Goal: Information Seeking & Learning: Learn about a topic

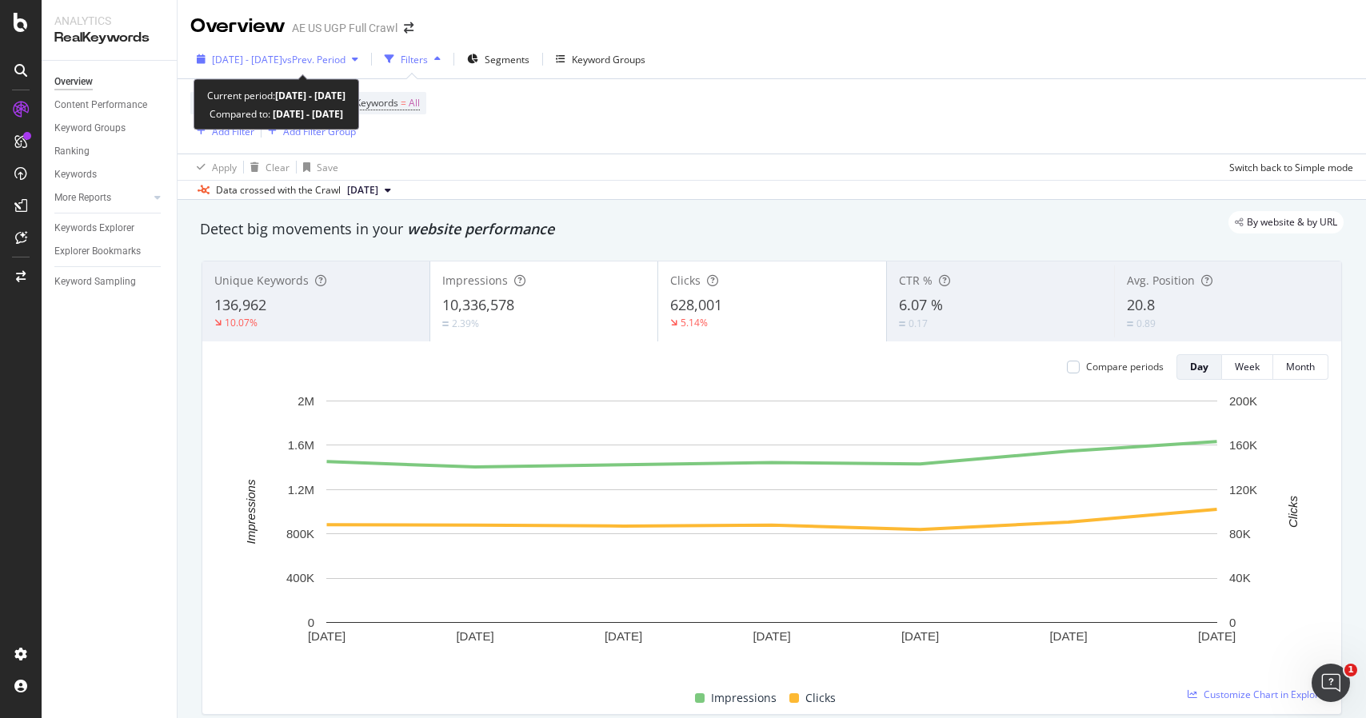
click at [346, 58] on span "vs Prev. Period" at bounding box center [313, 60] width 63 height 14
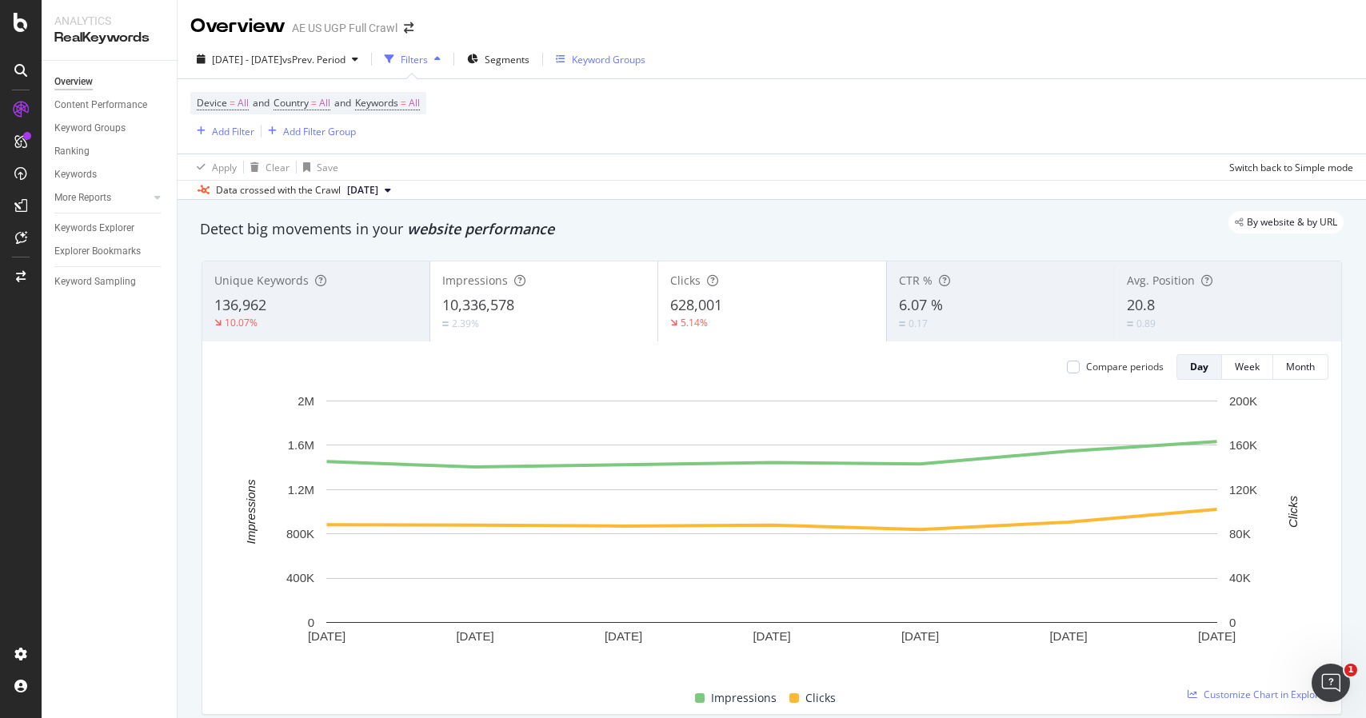
click at [644, 62] on div "Keyword Groups" at bounding box center [609, 60] width 74 height 14
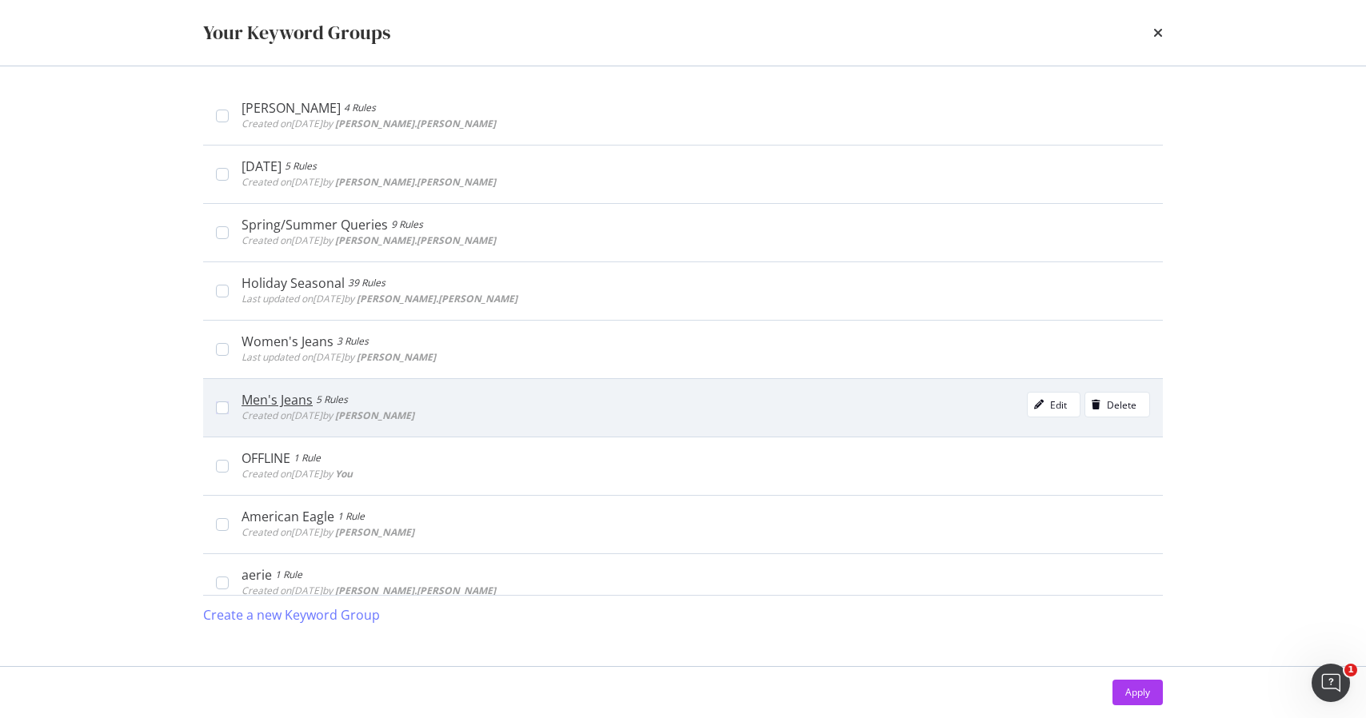
scroll to position [95, 0]
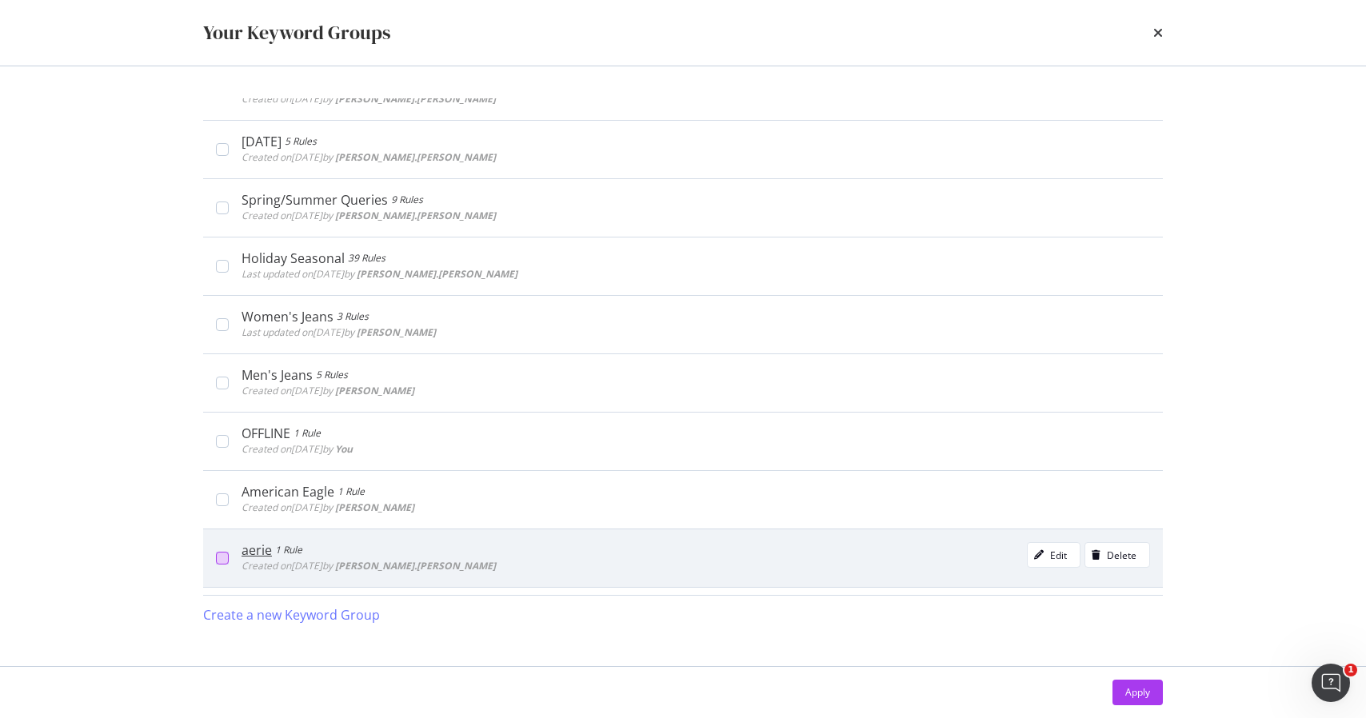
click at [219, 558] on div "modal" at bounding box center [222, 558] width 13 height 13
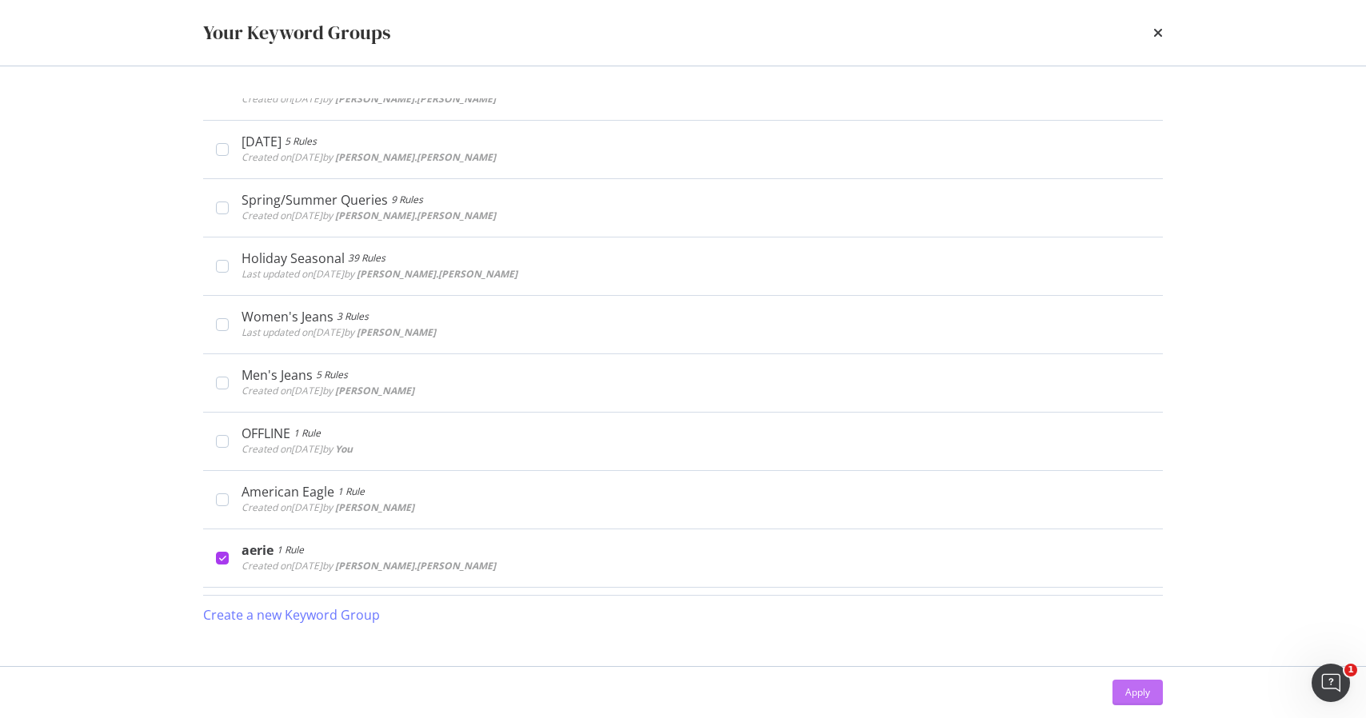
click at [1120, 691] on button "Apply" at bounding box center [1138, 693] width 50 height 26
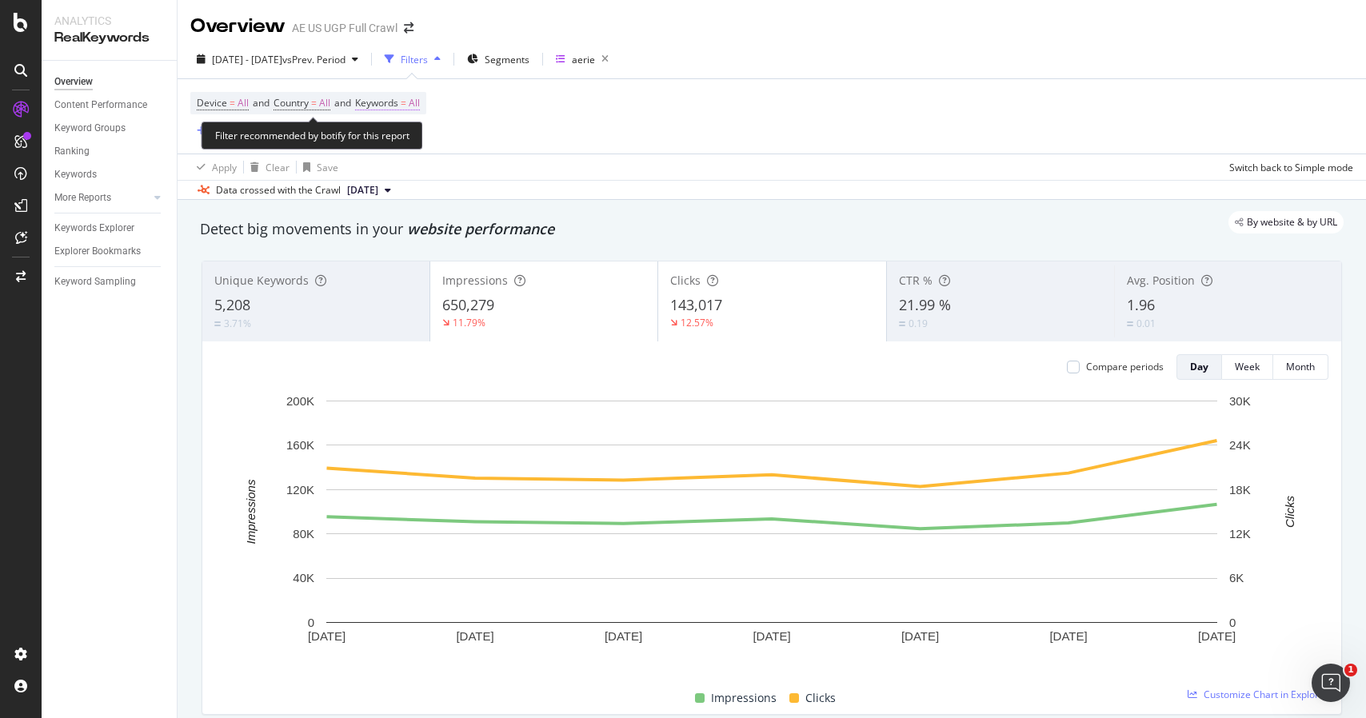
click at [398, 98] on span "Keywords" at bounding box center [376, 103] width 43 height 14
click at [406, 145] on icon "button" at bounding box center [406, 142] width 6 height 10
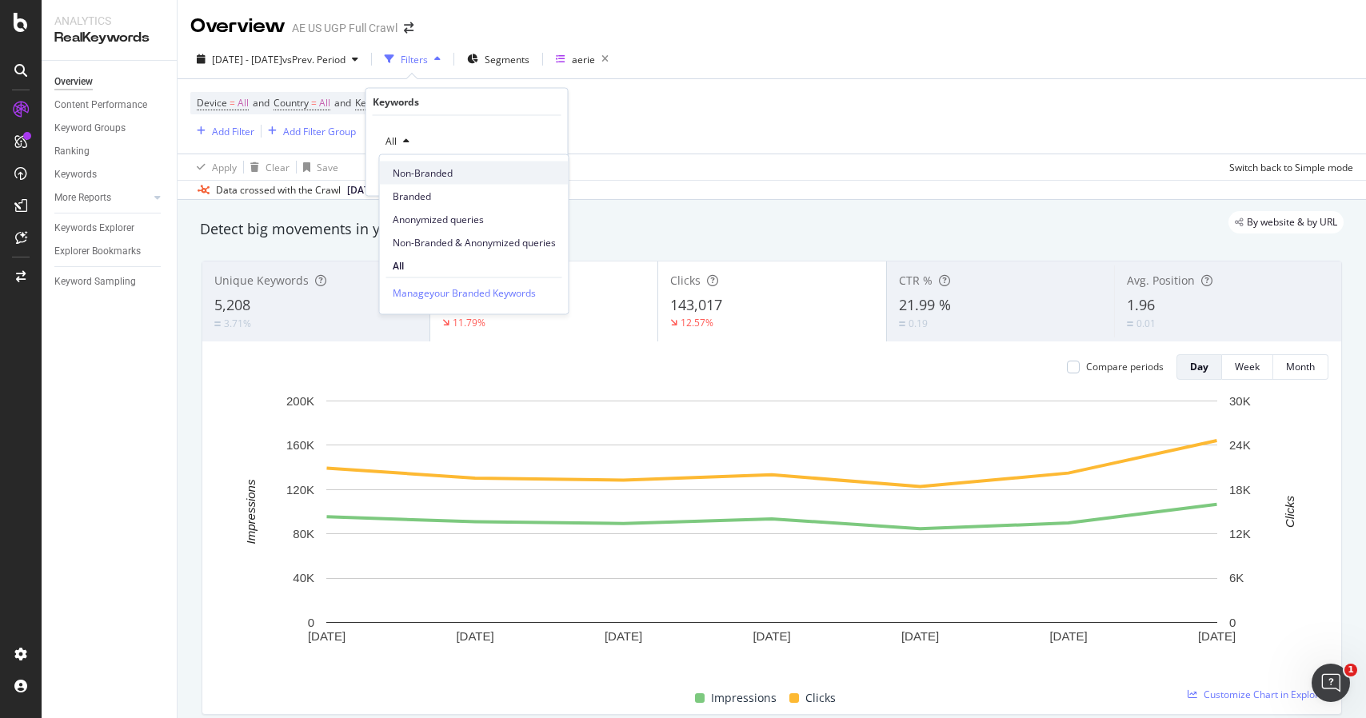
click at [411, 174] on span "Non-Branded" at bounding box center [474, 173] width 163 height 14
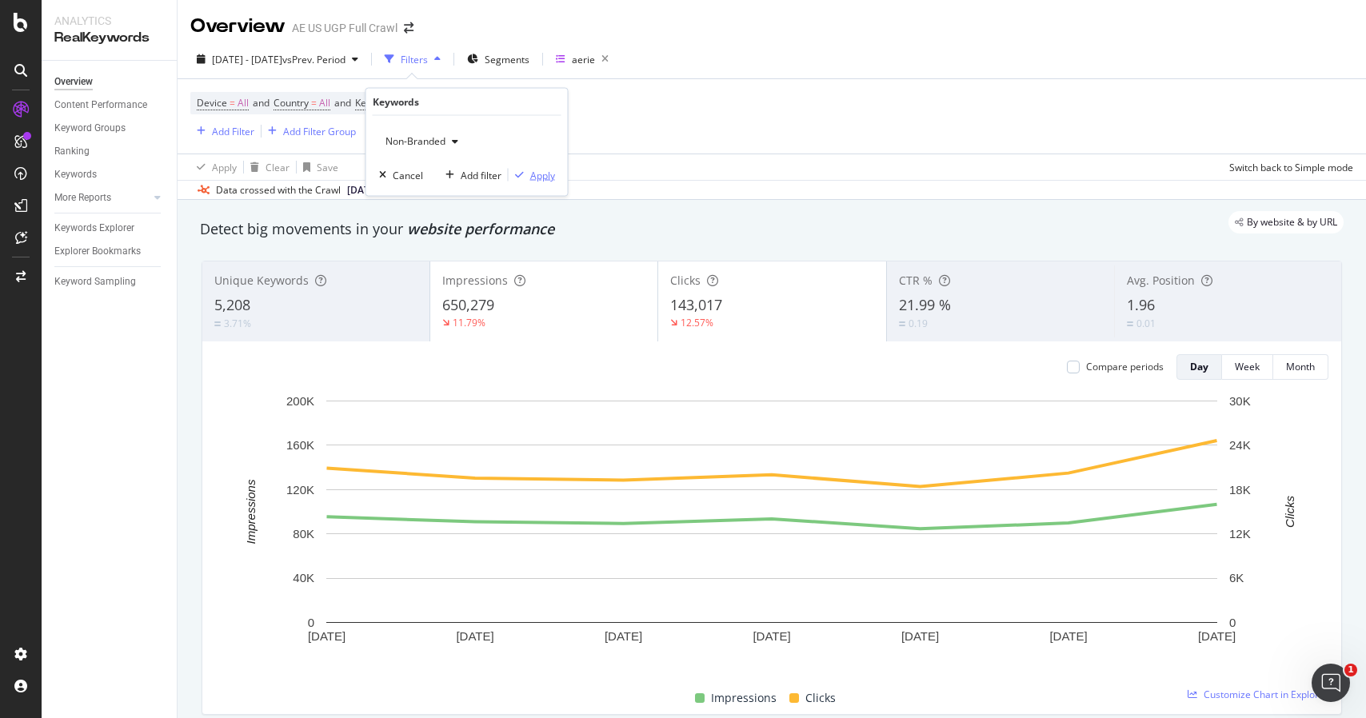
click at [547, 180] on div "Apply" at bounding box center [542, 175] width 25 height 14
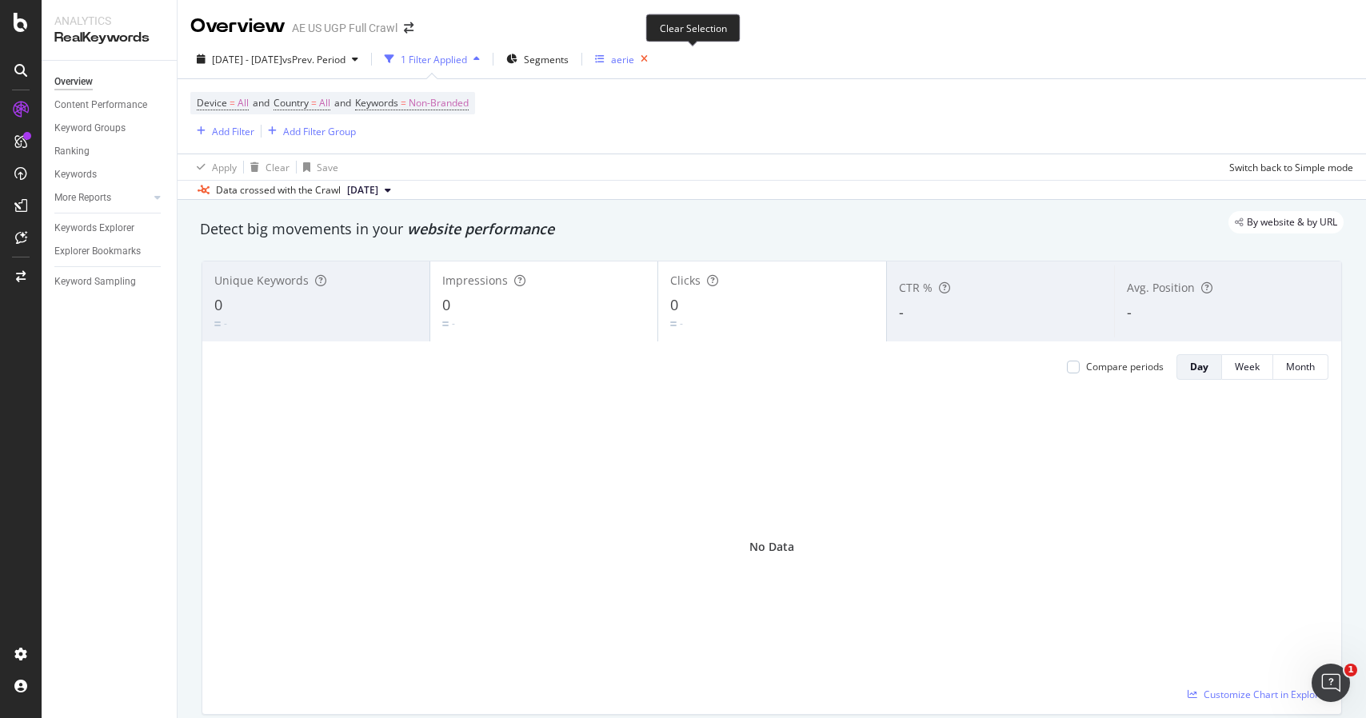
click at [654, 56] on icon "button" at bounding box center [644, 59] width 20 height 22
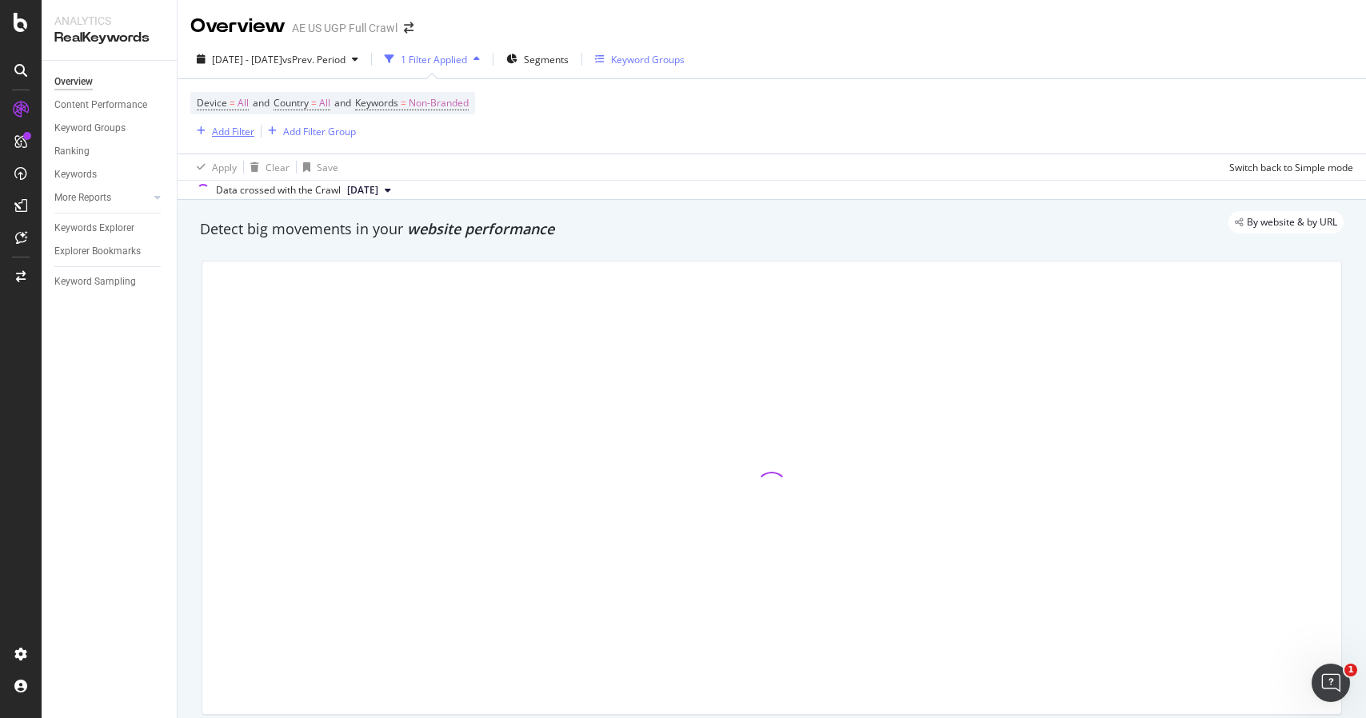
click at [231, 129] on div "Add Filter" at bounding box center [233, 132] width 42 height 14
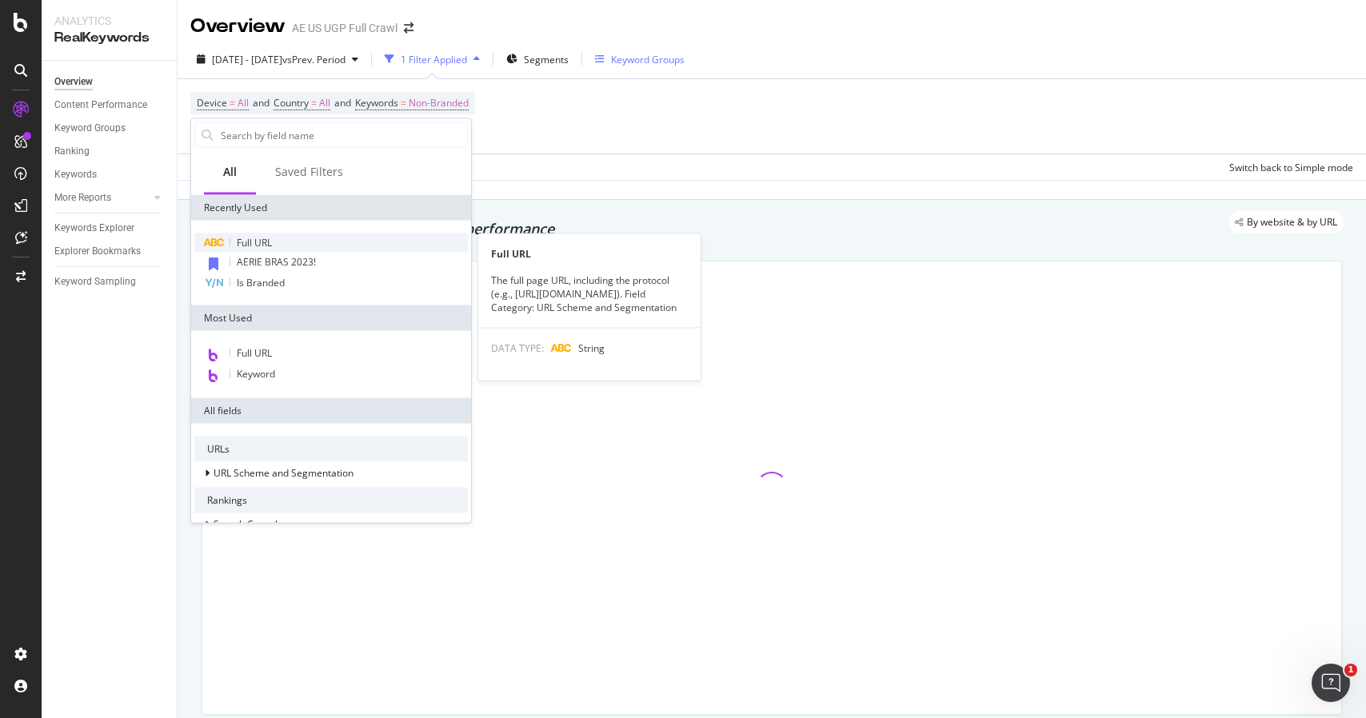
click at [260, 245] on span "Full URL" at bounding box center [254, 243] width 35 height 14
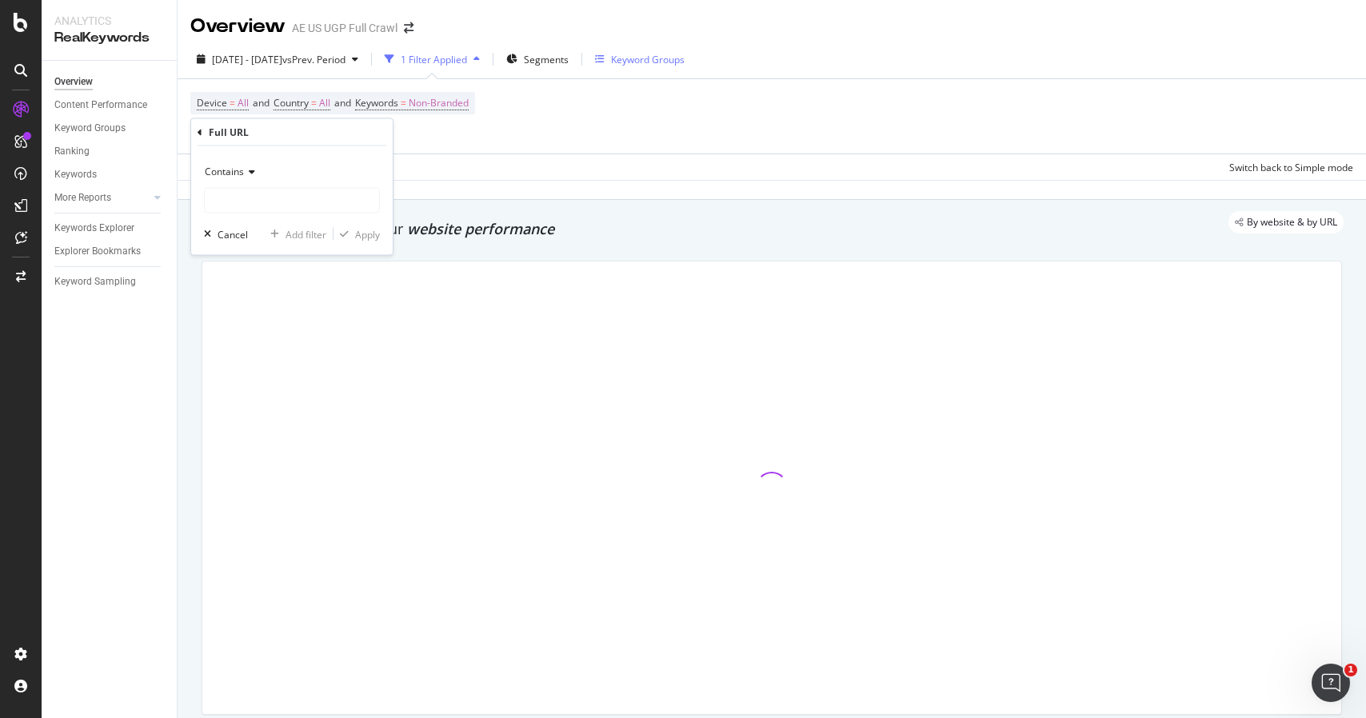
click at [263, 200] on input "text" at bounding box center [292, 201] width 174 height 26
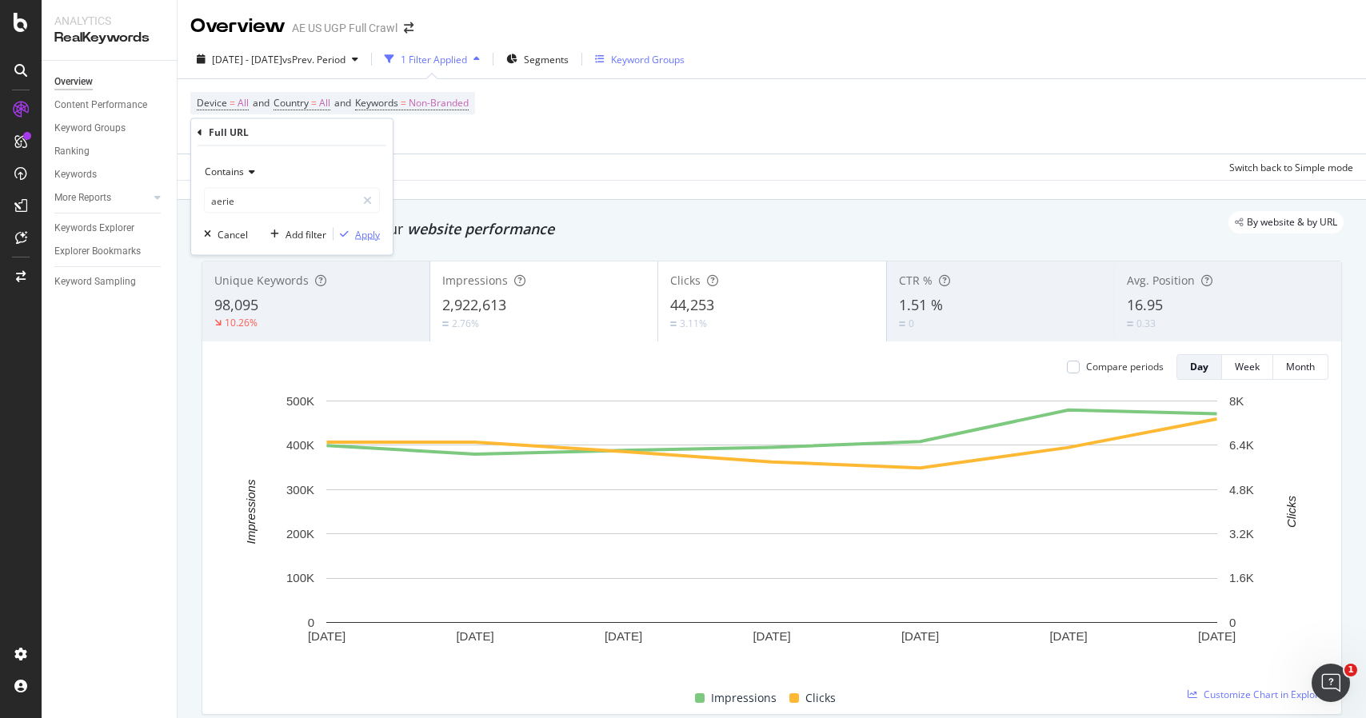
type input "aerie"
click at [354, 239] on div "Apply" at bounding box center [357, 234] width 46 height 14
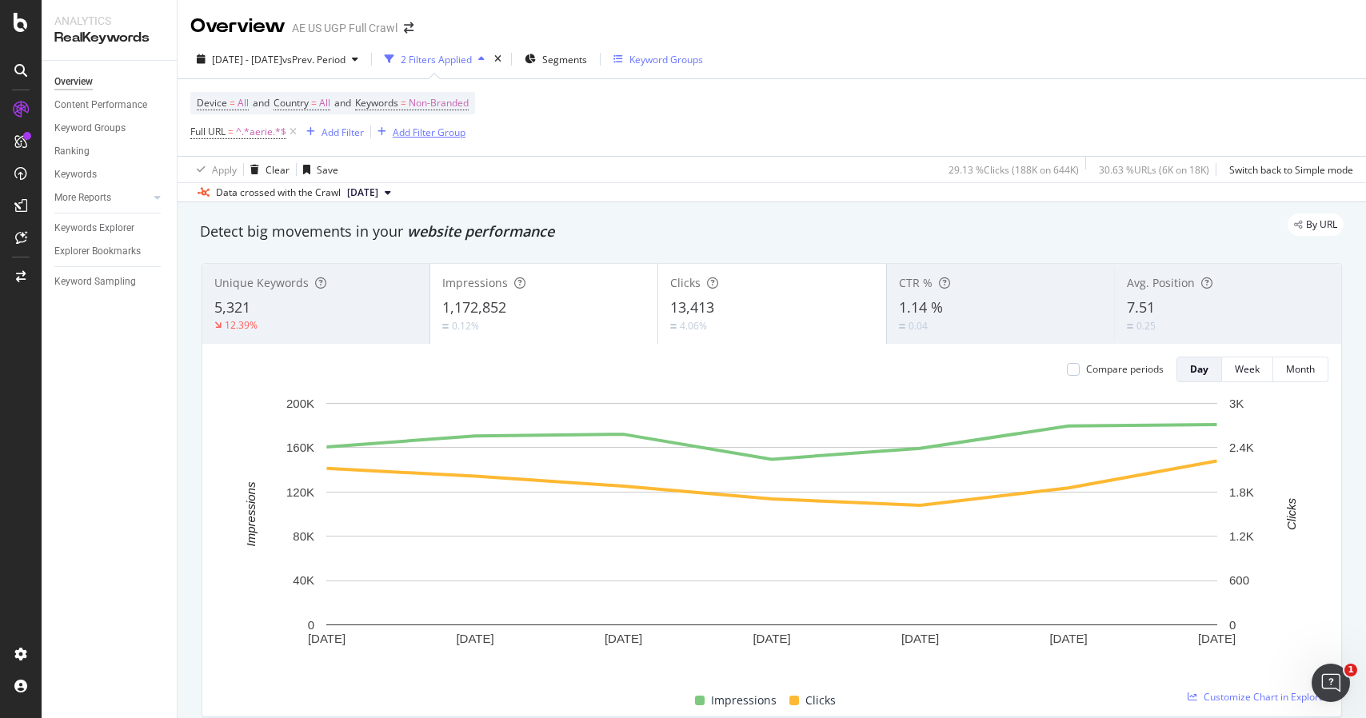
click at [293, 133] on icon at bounding box center [293, 132] width 14 height 16
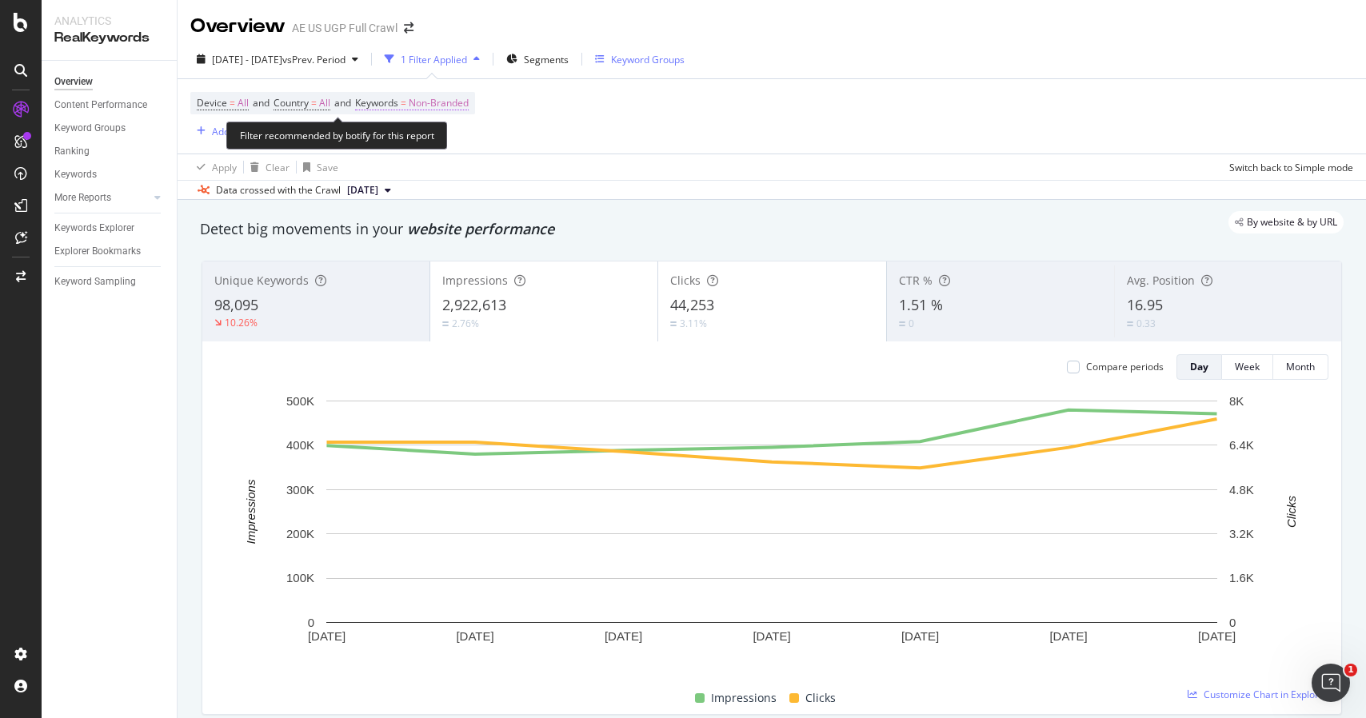
click at [453, 104] on span "Non-Branded" at bounding box center [439, 103] width 60 height 22
click at [443, 141] on span "Non-Branded" at bounding box center [412, 141] width 66 height 14
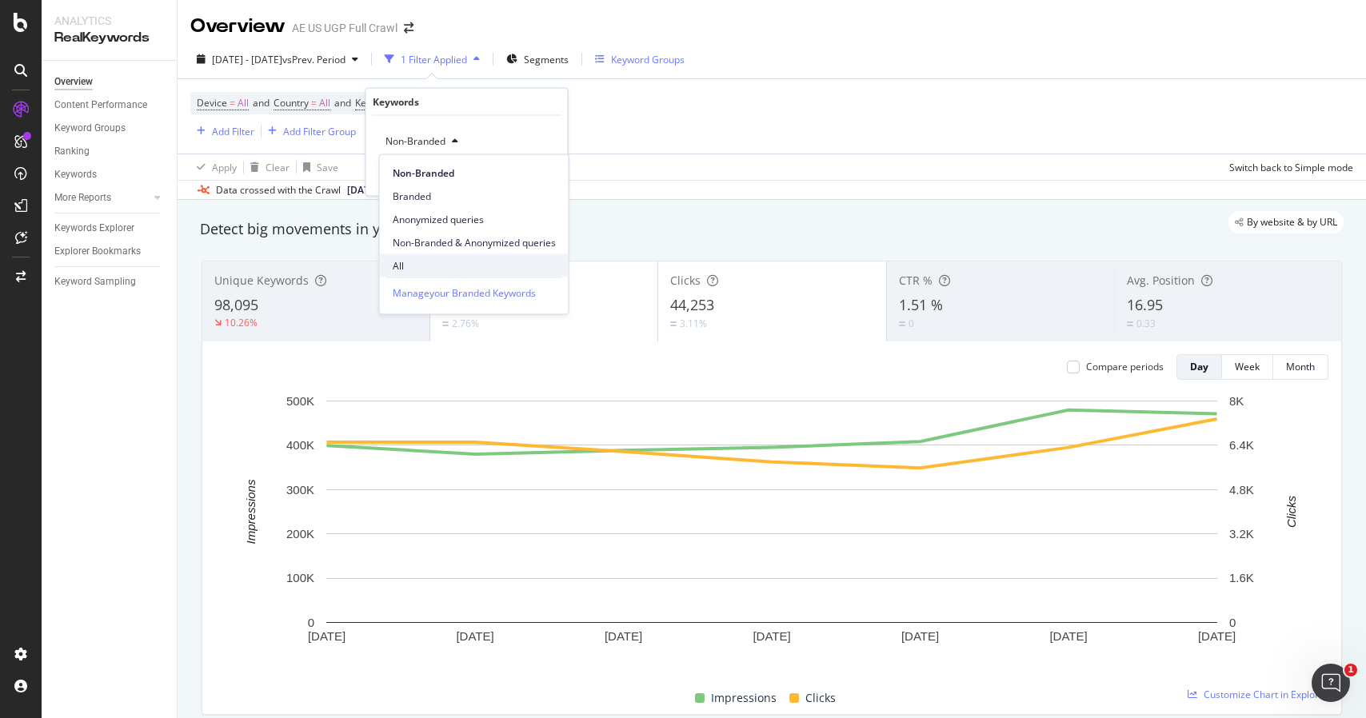
click at [442, 270] on span "All" at bounding box center [474, 265] width 163 height 14
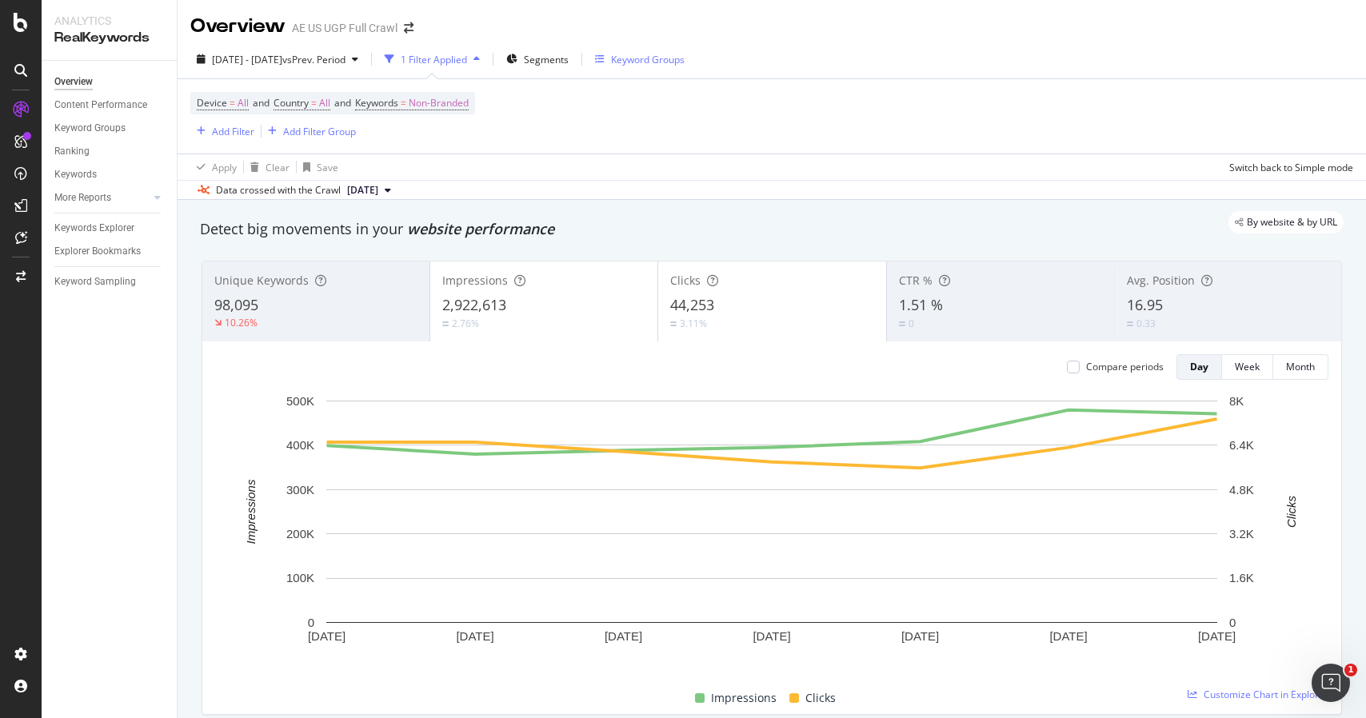
click at [653, 111] on div "Device = All and Country = All and Keywords = Non-Branded Add Filter Add Filter…" at bounding box center [771, 116] width 1163 height 74
click at [233, 133] on div "Add Filter" at bounding box center [233, 132] width 42 height 14
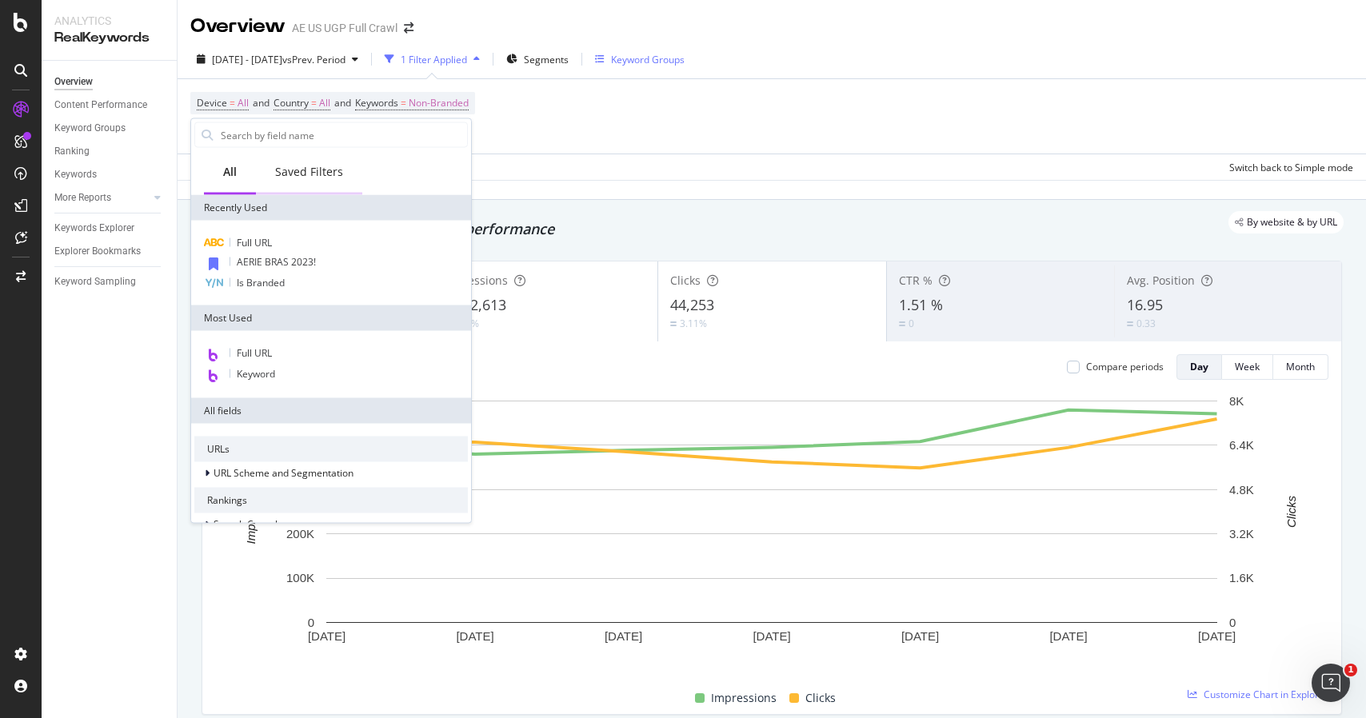
click at [305, 179] on div "Saved Filters" at bounding box center [309, 173] width 106 height 44
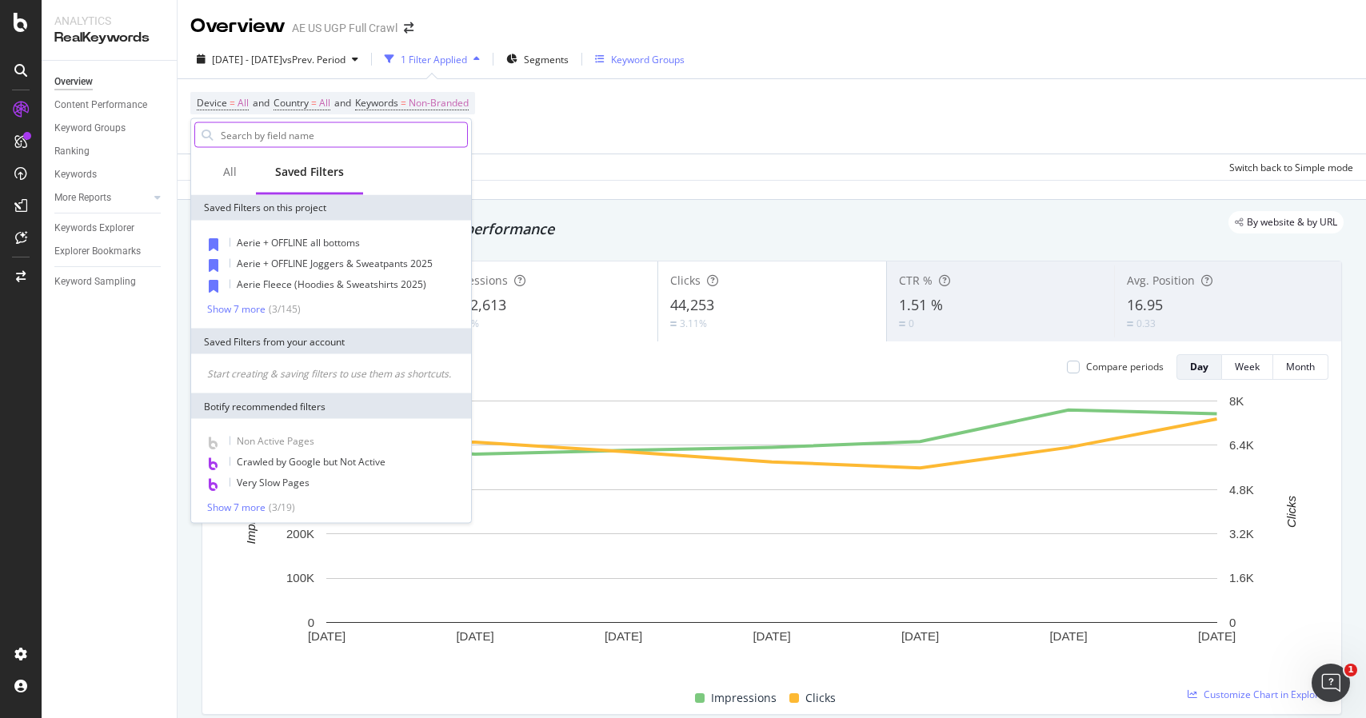
click at [272, 134] on input "text" at bounding box center [343, 135] width 248 height 24
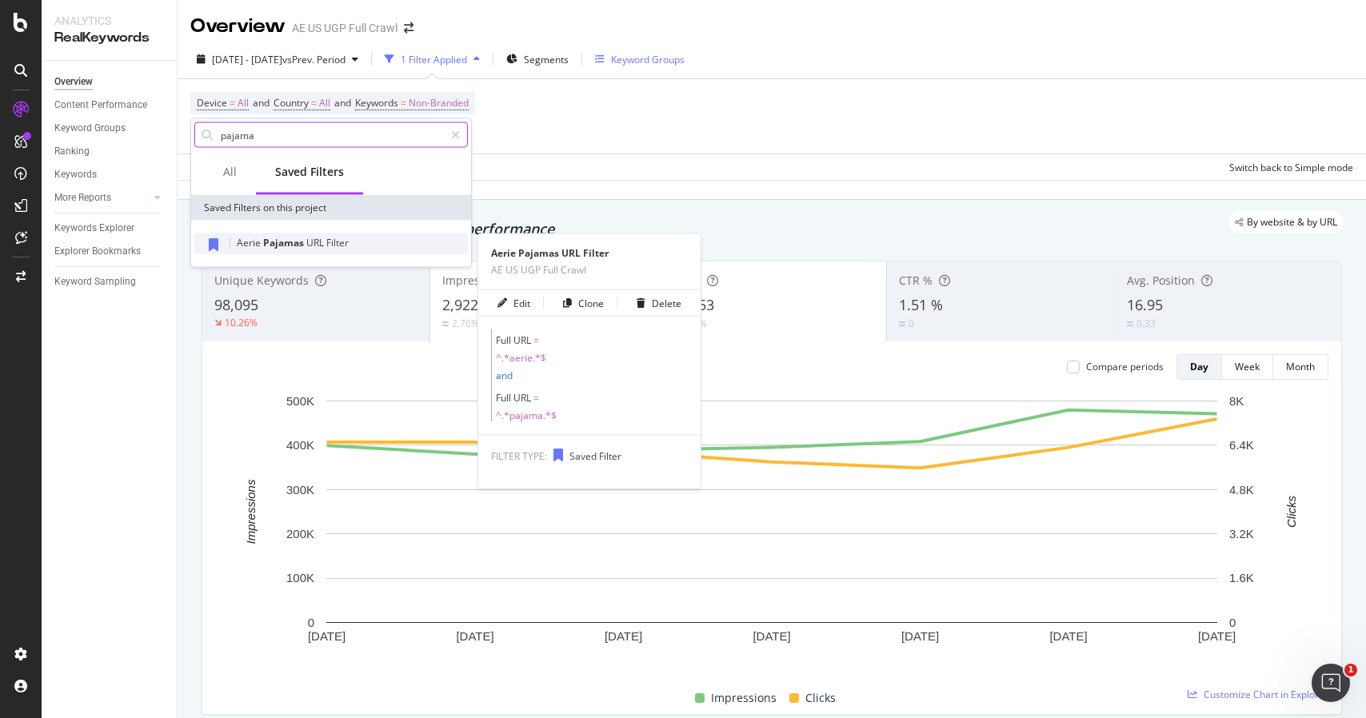
type input "pajama"
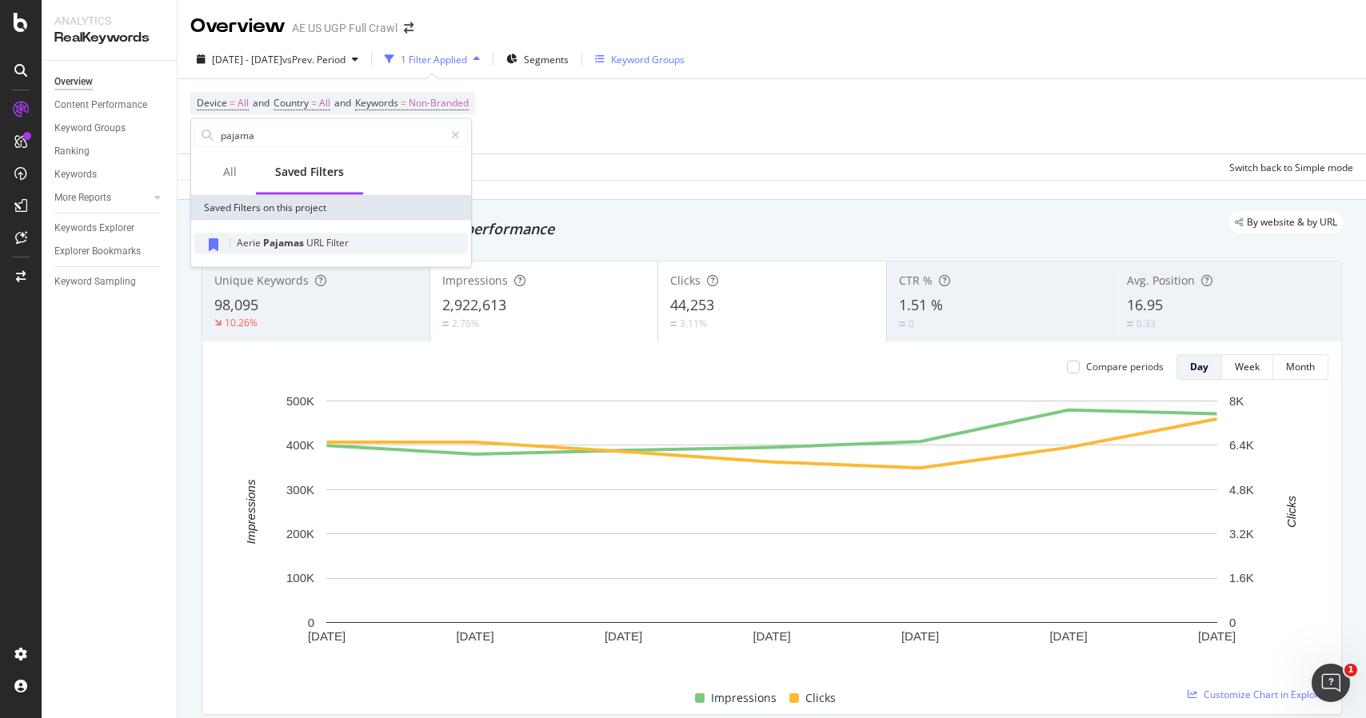
click at [312, 250] on div "Aerie Pajamas URL Filter" at bounding box center [331, 244] width 274 height 21
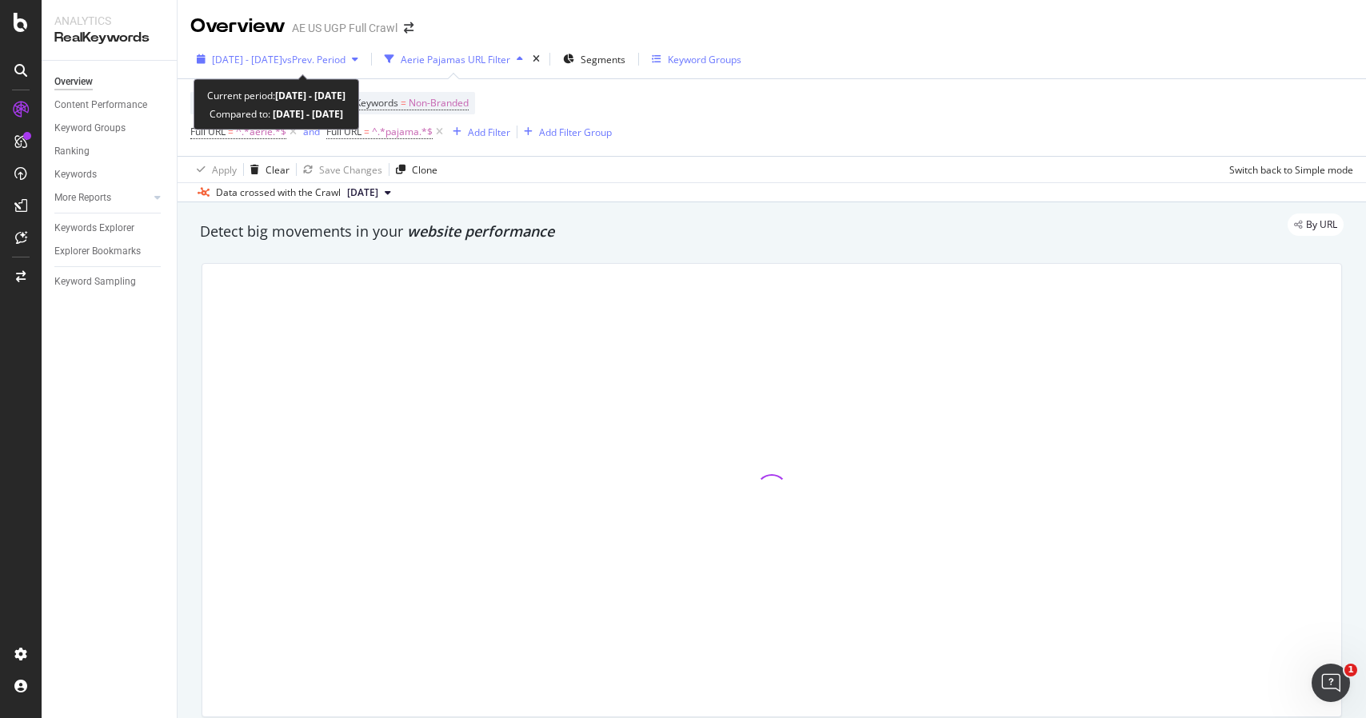
click at [282, 58] on span "2022 Sep. 12th - Sep. 18th" at bounding box center [247, 60] width 70 height 14
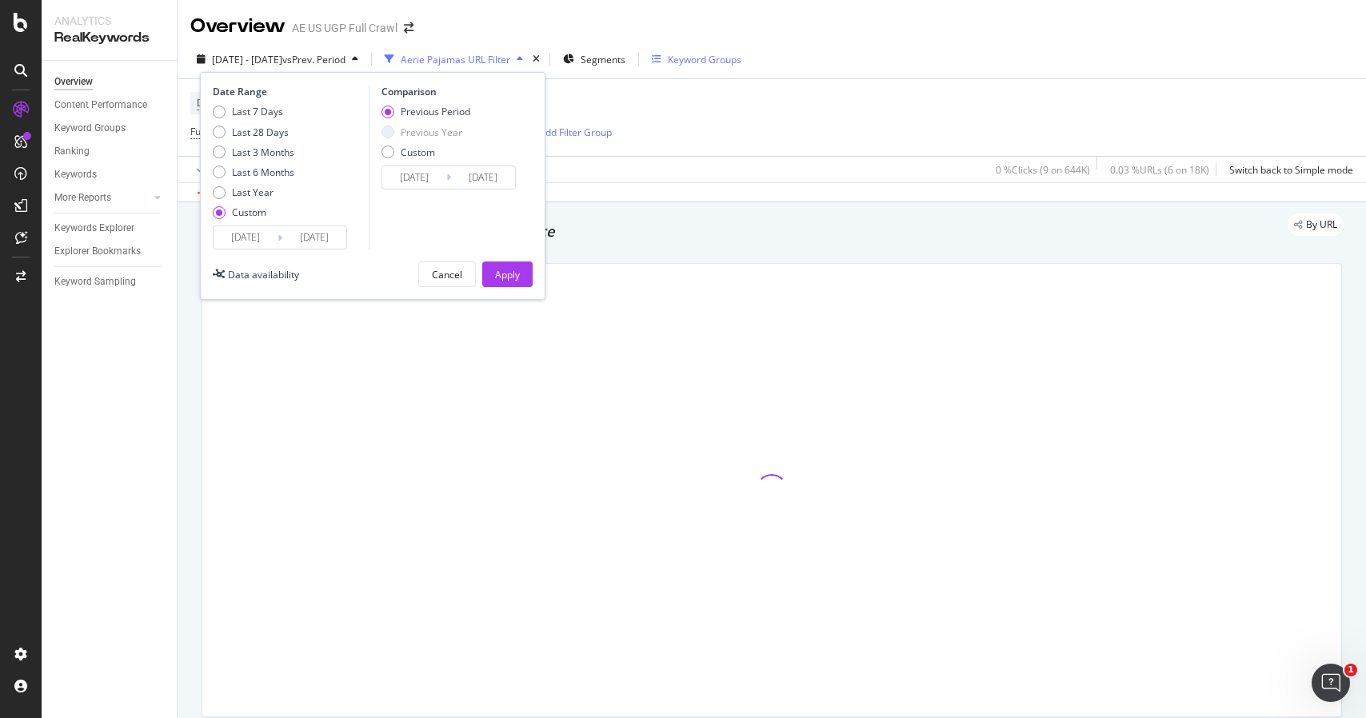
click at [246, 237] on input "2022/09/12" at bounding box center [246, 237] width 64 height 22
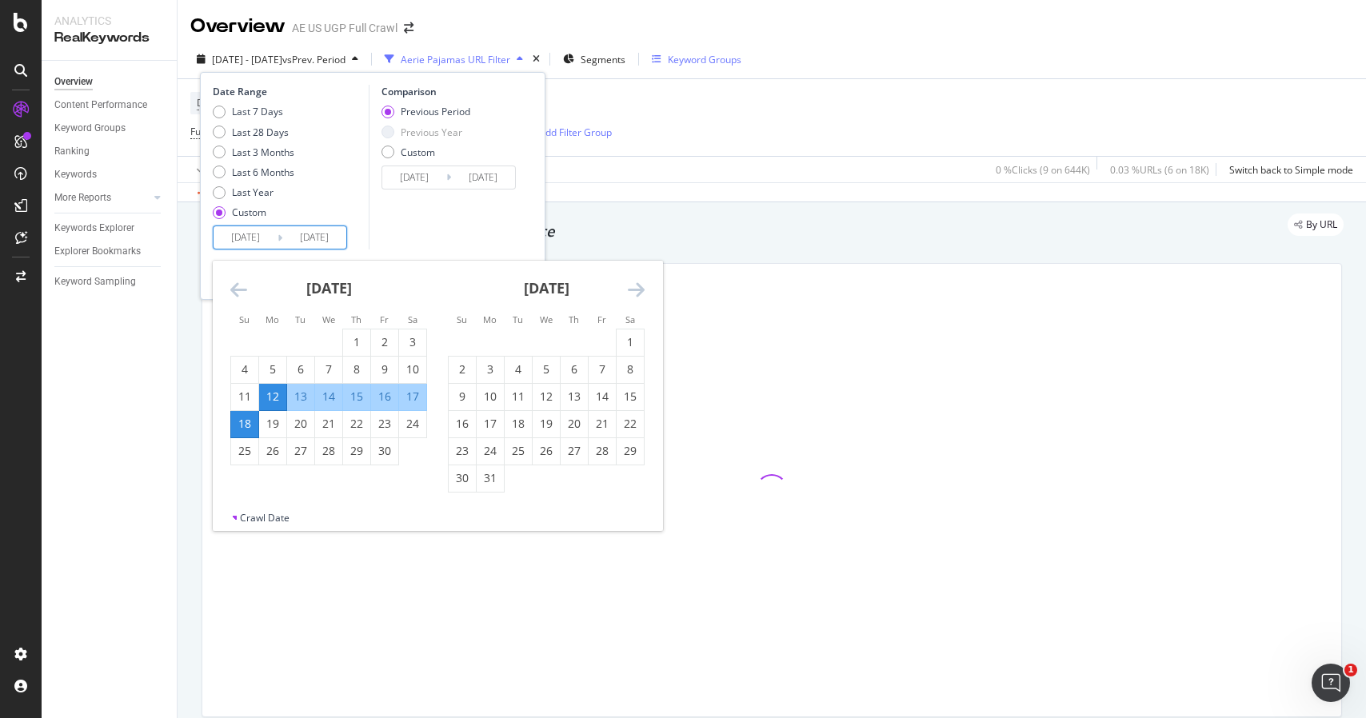
click at [631, 295] on icon "Move forward to switch to the next month." at bounding box center [636, 289] width 17 height 19
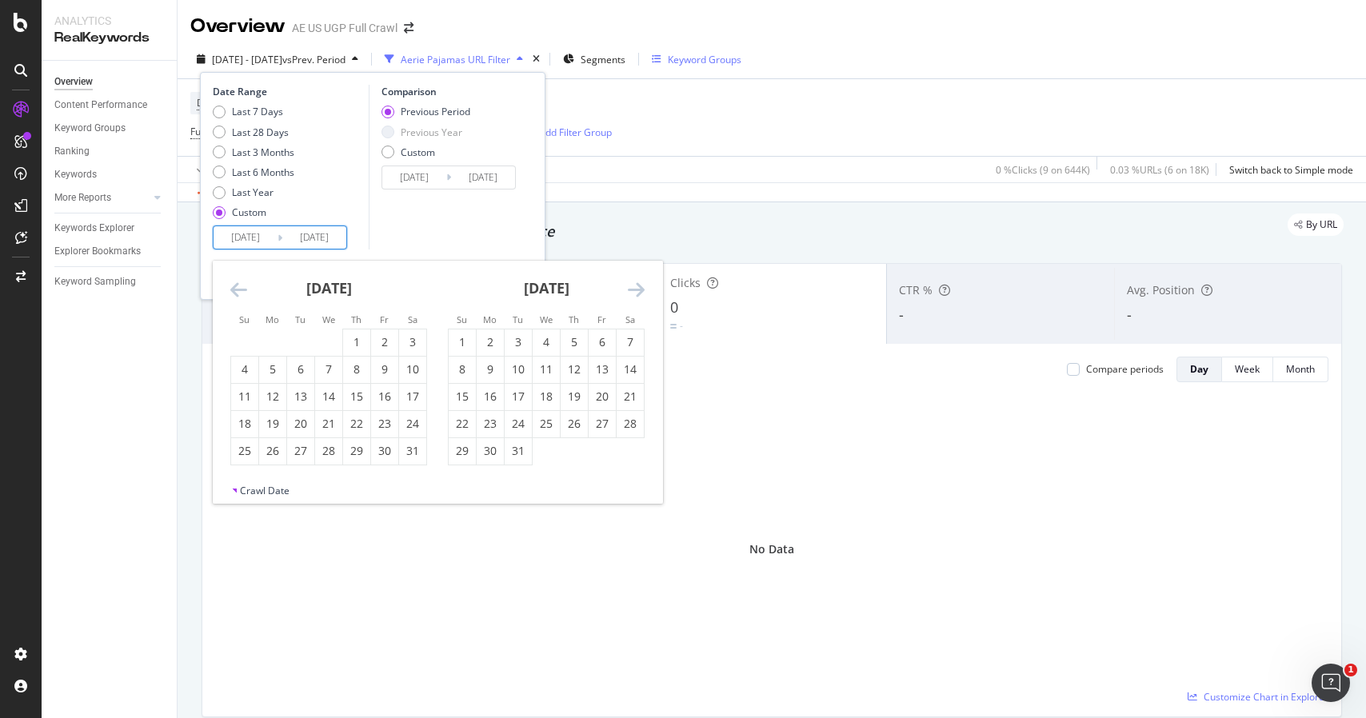
click at [631, 295] on icon "Move forward to switch to the next month." at bounding box center [636, 289] width 17 height 19
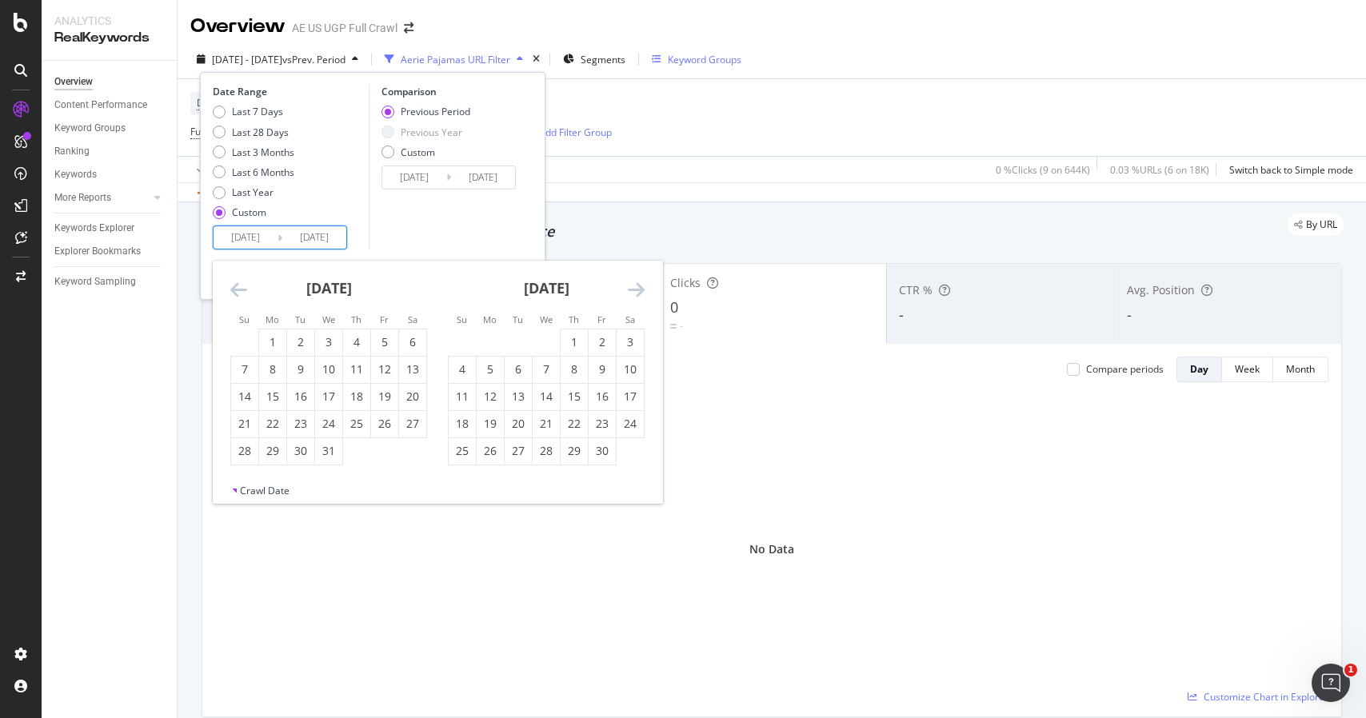
click at [631, 295] on icon "Move forward to switch to the next month." at bounding box center [636, 289] width 17 height 19
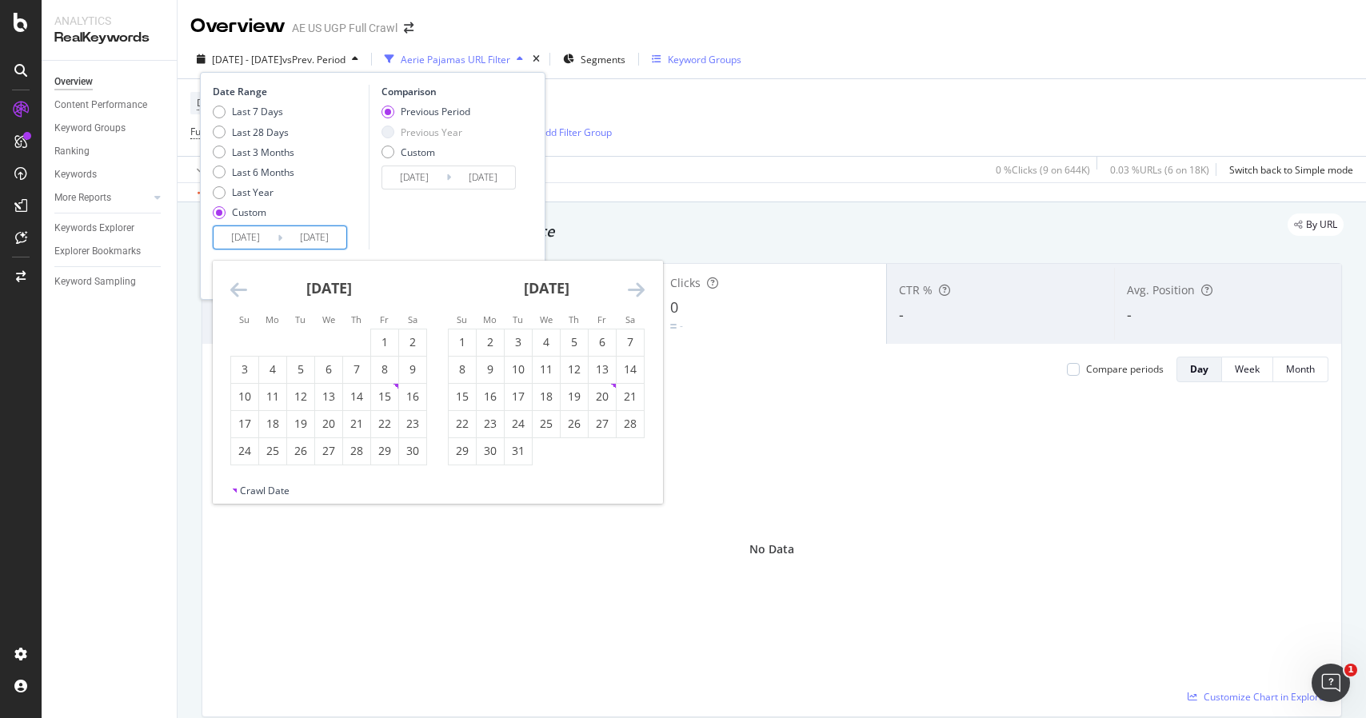
click at [631, 295] on icon "Move forward to switch to the next month." at bounding box center [636, 289] width 17 height 19
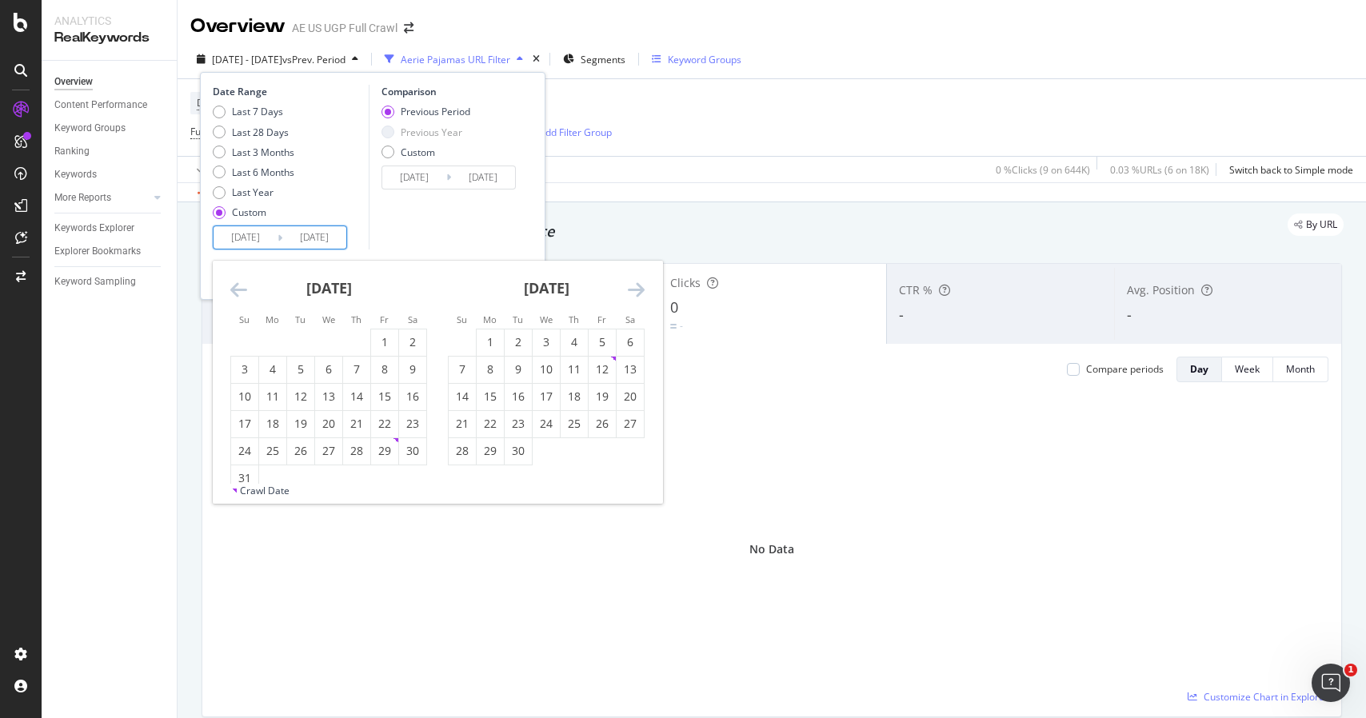
click at [631, 295] on icon "Move forward to switch to the next month." at bounding box center [636, 289] width 17 height 19
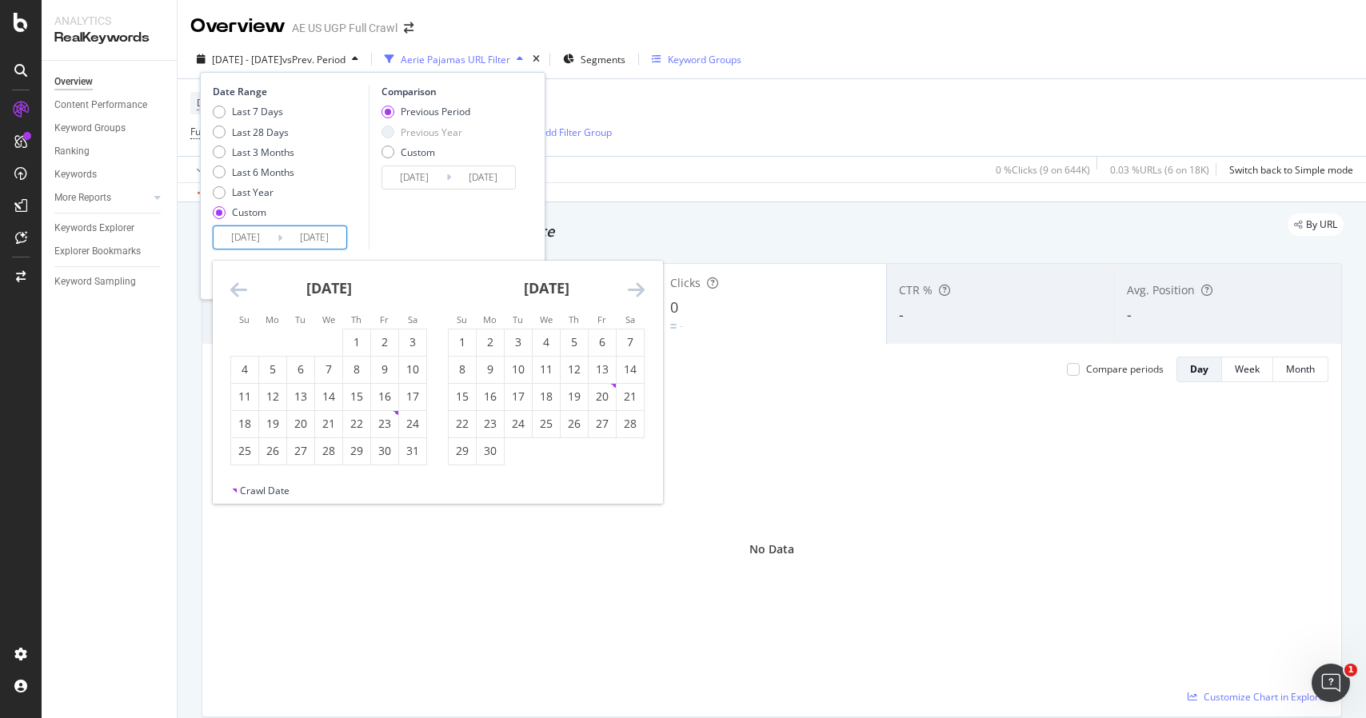
click at [631, 295] on icon "Move forward to switch to the next month." at bounding box center [636, 289] width 17 height 19
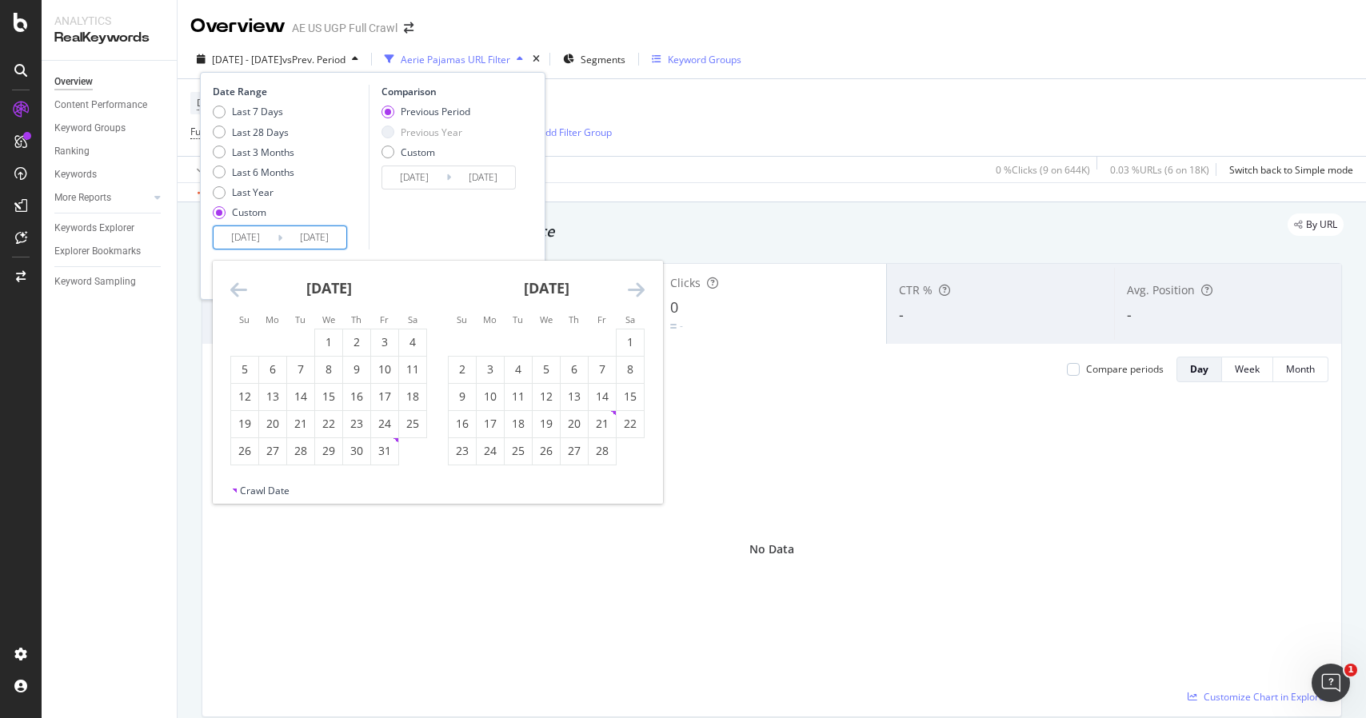
click at [631, 295] on icon "Move forward to switch to the next month." at bounding box center [636, 289] width 17 height 19
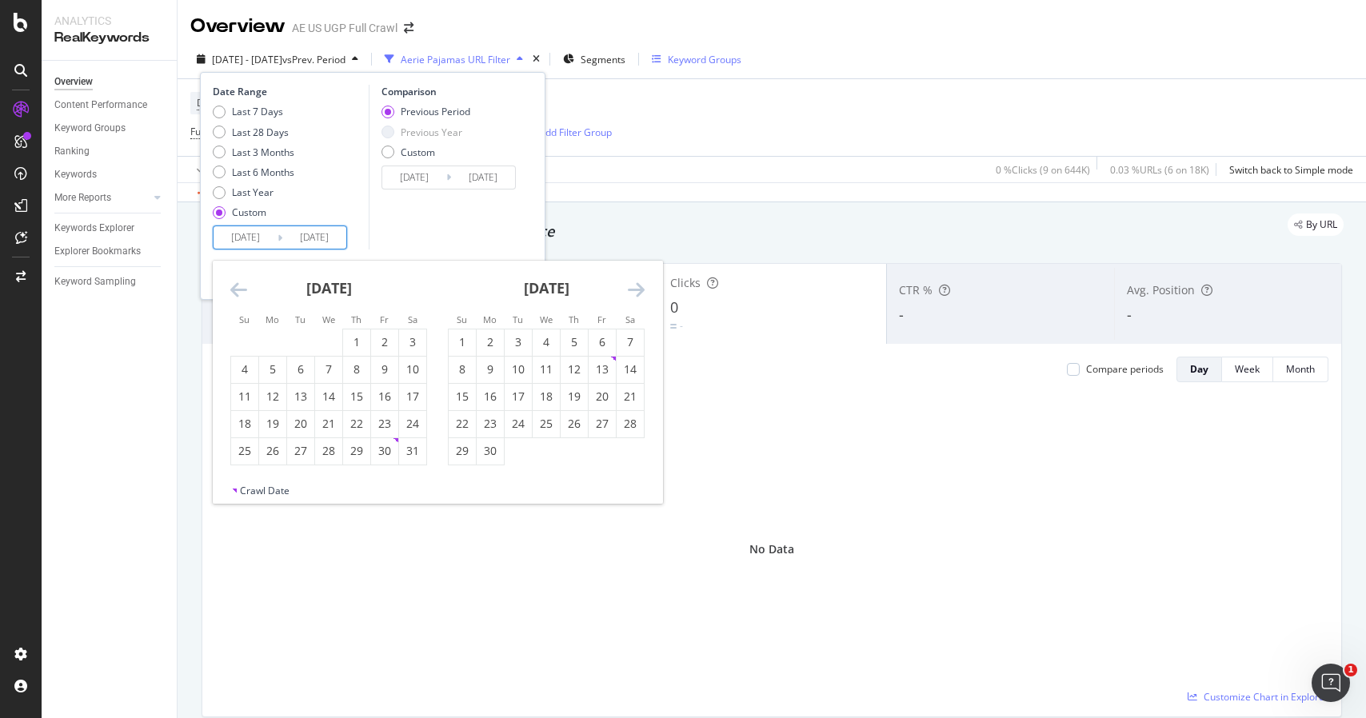
click at [631, 295] on icon "Move forward to switch to the next month." at bounding box center [636, 289] width 17 height 19
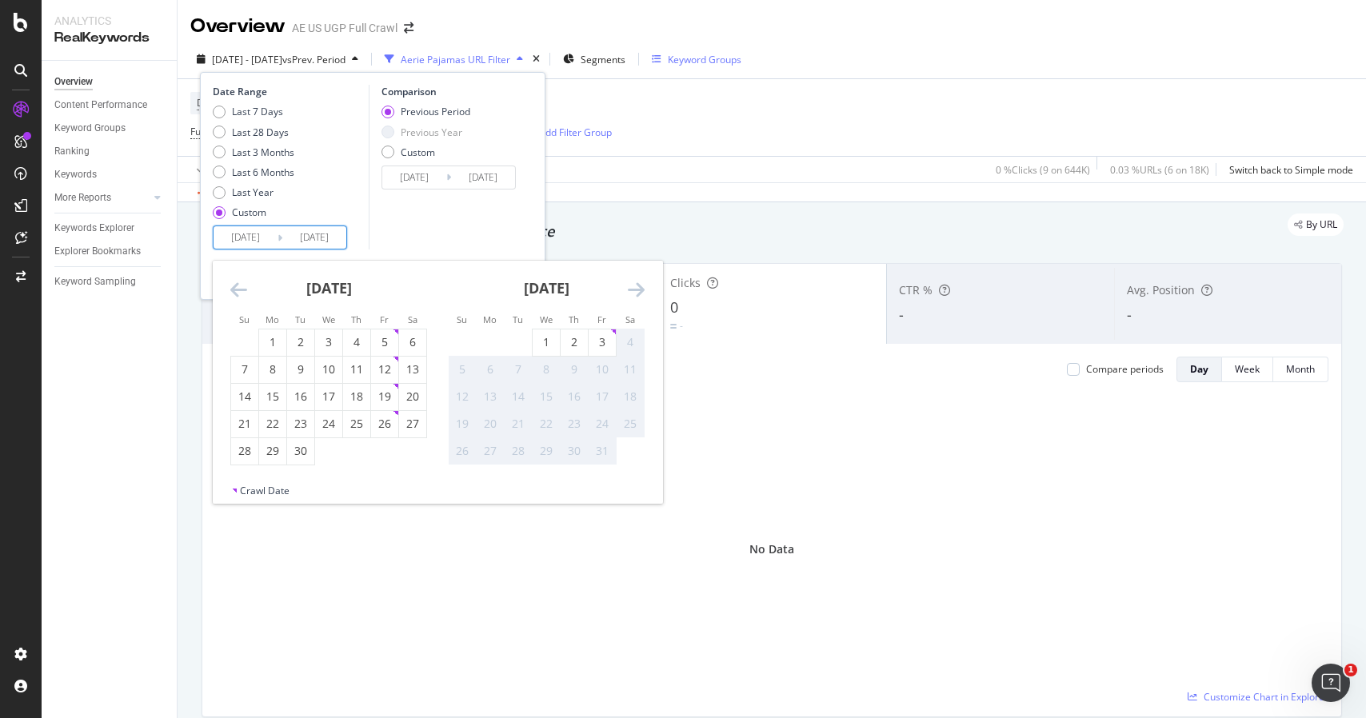
click at [631, 295] on icon "Move forward to switch to the next month." at bounding box center [636, 289] width 17 height 19
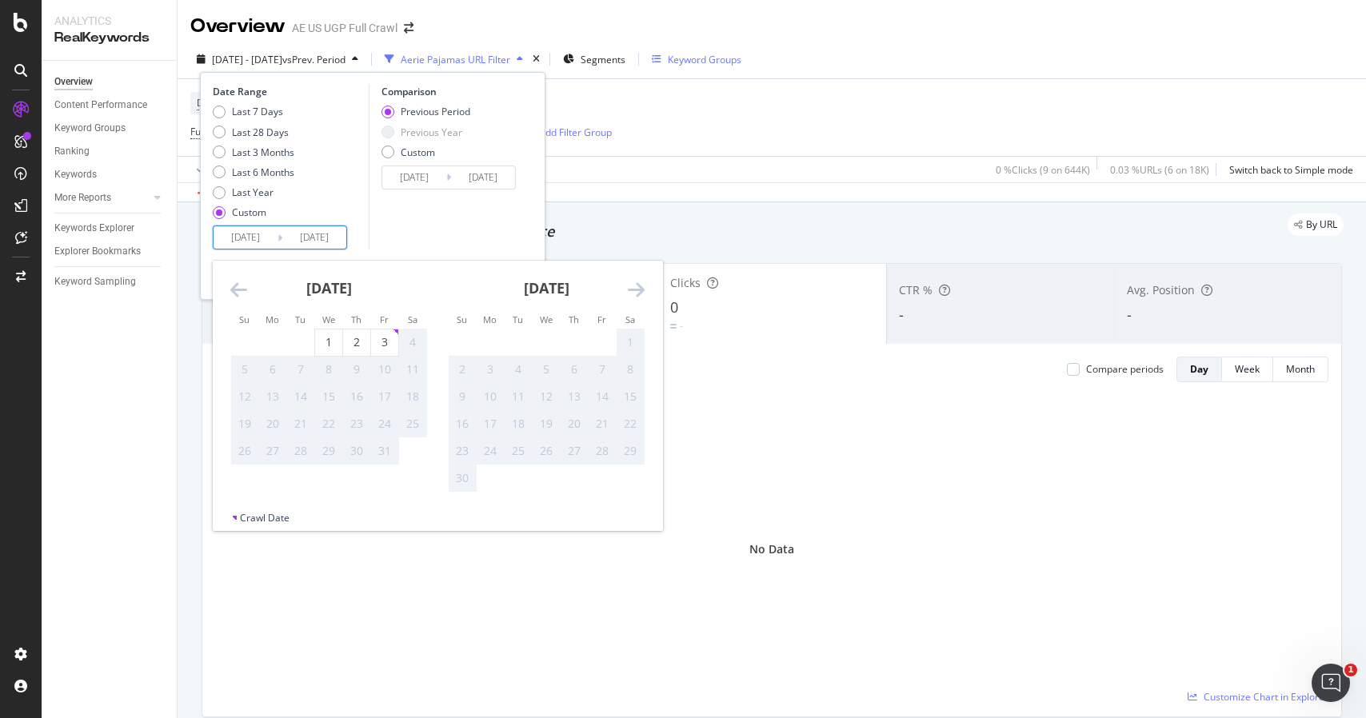
click at [230, 288] on div "October 2025 1 2 3 4 5 6 7 8 9 10 11 12 13 14 15 16 17 18 19 20 21 22 23 24 25 …" at bounding box center [329, 363] width 218 height 205
click at [242, 294] on icon "Move backward to switch to the previous month." at bounding box center [238, 289] width 17 height 19
click at [323, 434] on div "24" at bounding box center [328, 424] width 27 height 26
type input "2025/09/24"
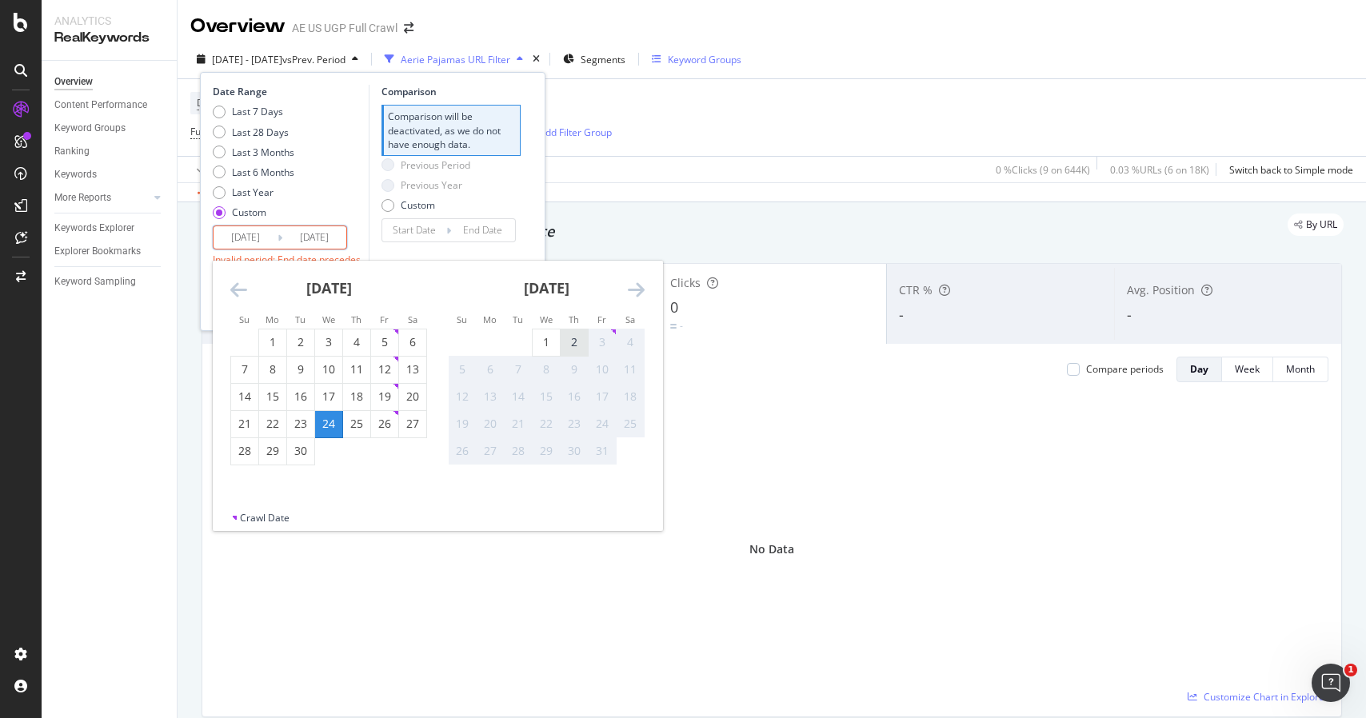
click at [567, 341] on div "2" at bounding box center [574, 342] width 27 height 16
type input "2025/10/02"
type input "2025/09/15"
type input "2025/09/23"
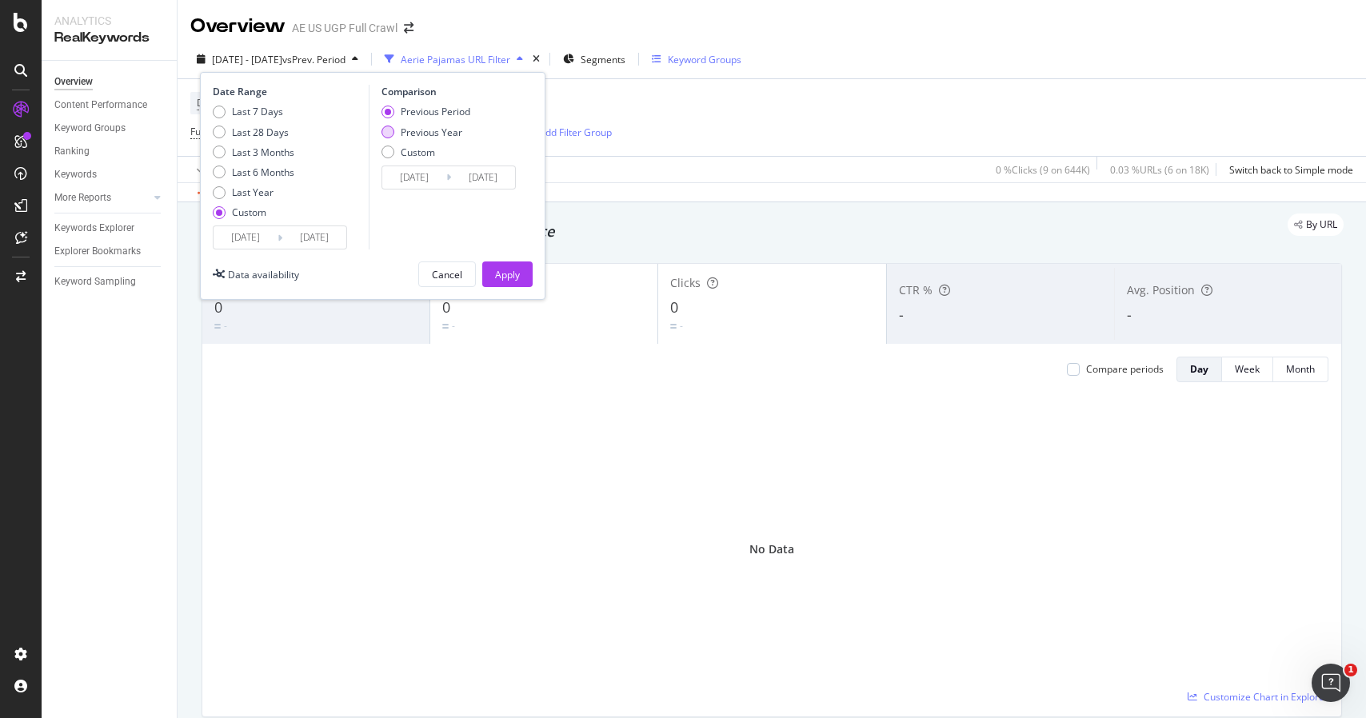
click at [442, 132] on div "Previous Year" at bounding box center [432, 133] width 62 height 14
type input "2024/09/25"
type input "2024/10/03"
click at [510, 276] on div "Apply" at bounding box center [507, 275] width 25 height 14
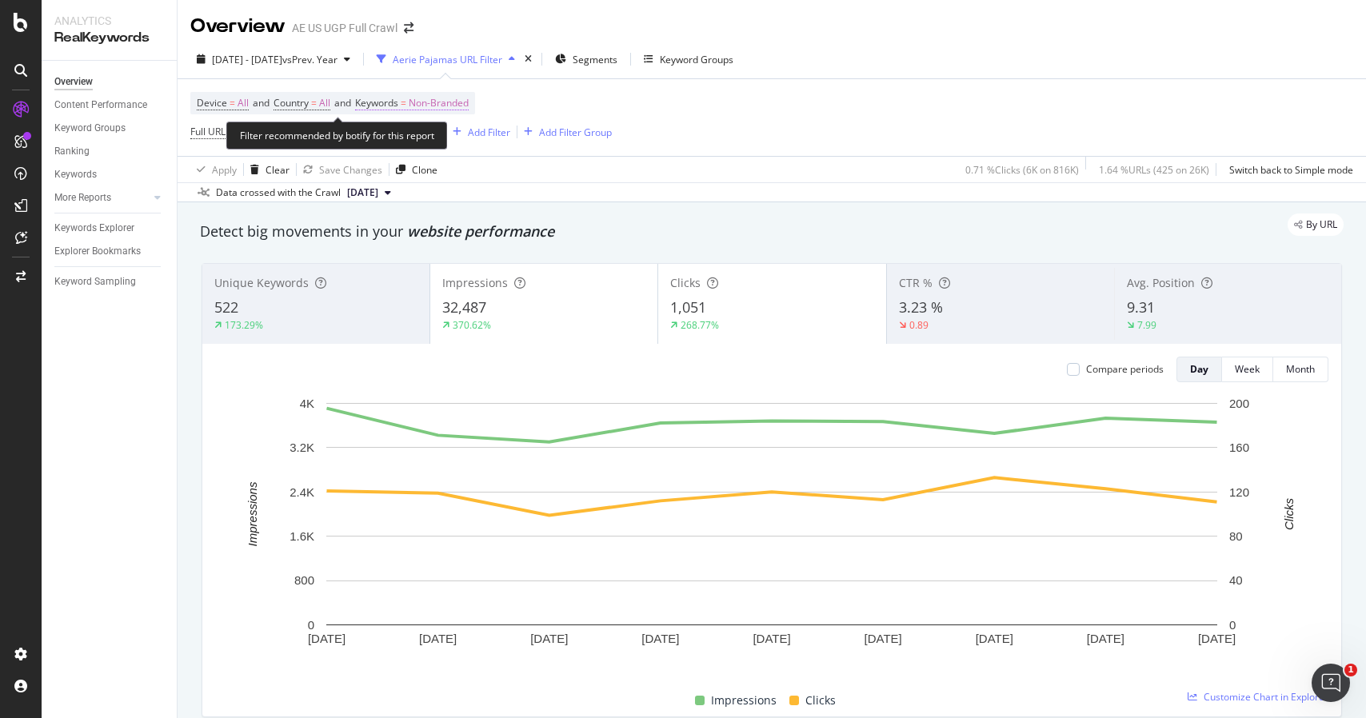
click at [439, 102] on span "Non-Branded" at bounding box center [439, 103] width 60 height 22
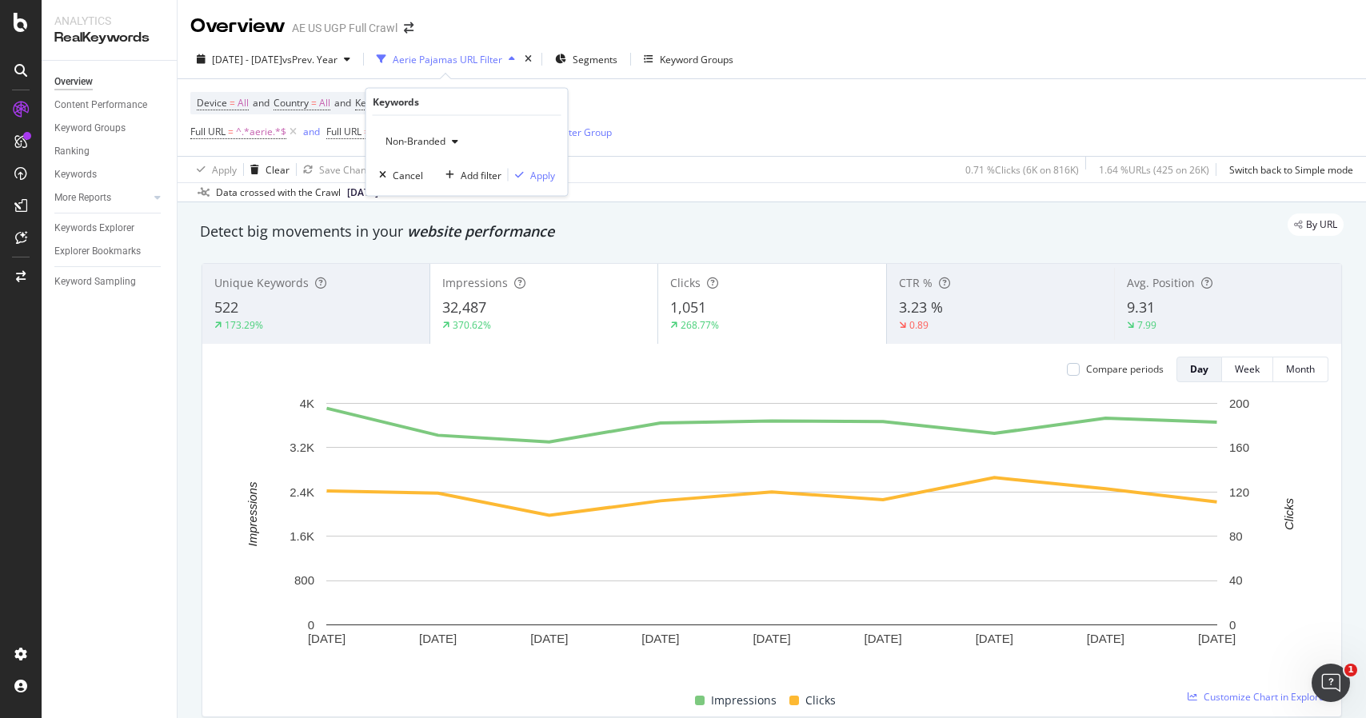
click at [458, 142] on icon "button" at bounding box center [455, 142] width 6 height 10
click at [446, 262] on span "All" at bounding box center [474, 265] width 163 height 14
click at [542, 173] on div "Apply" at bounding box center [542, 175] width 25 height 14
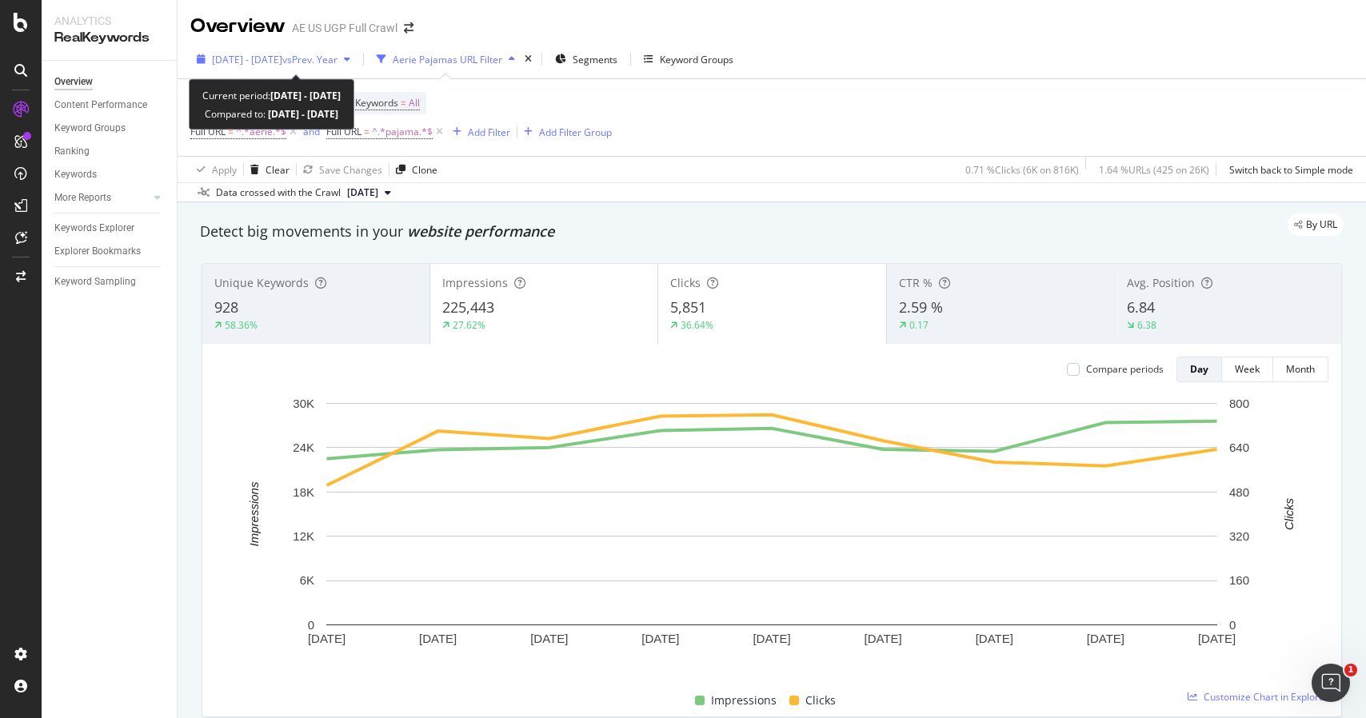
click at [338, 54] on span "vs Prev. Year" at bounding box center [309, 60] width 55 height 14
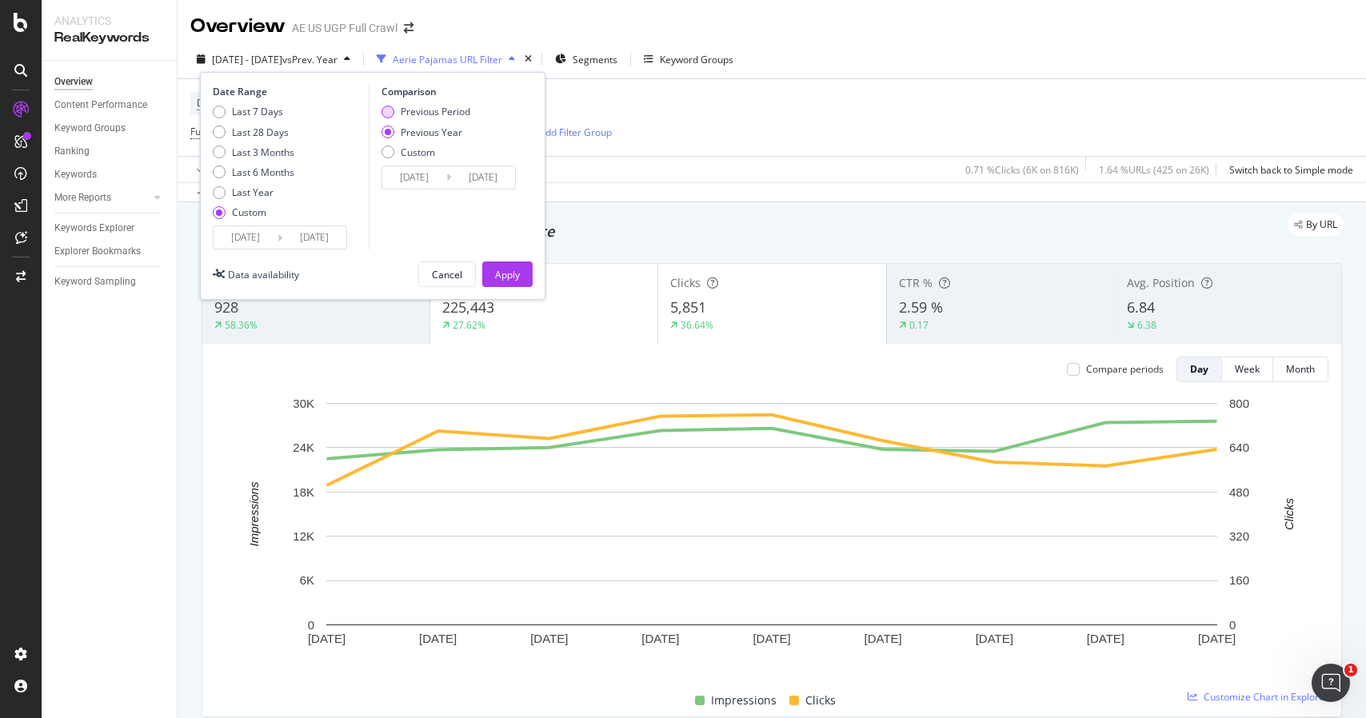
click at [444, 113] on div "Previous Period" at bounding box center [436, 112] width 70 height 14
type input "2025/09/15"
type input "2025/09/23"
click at [503, 273] on div "Apply" at bounding box center [507, 275] width 25 height 14
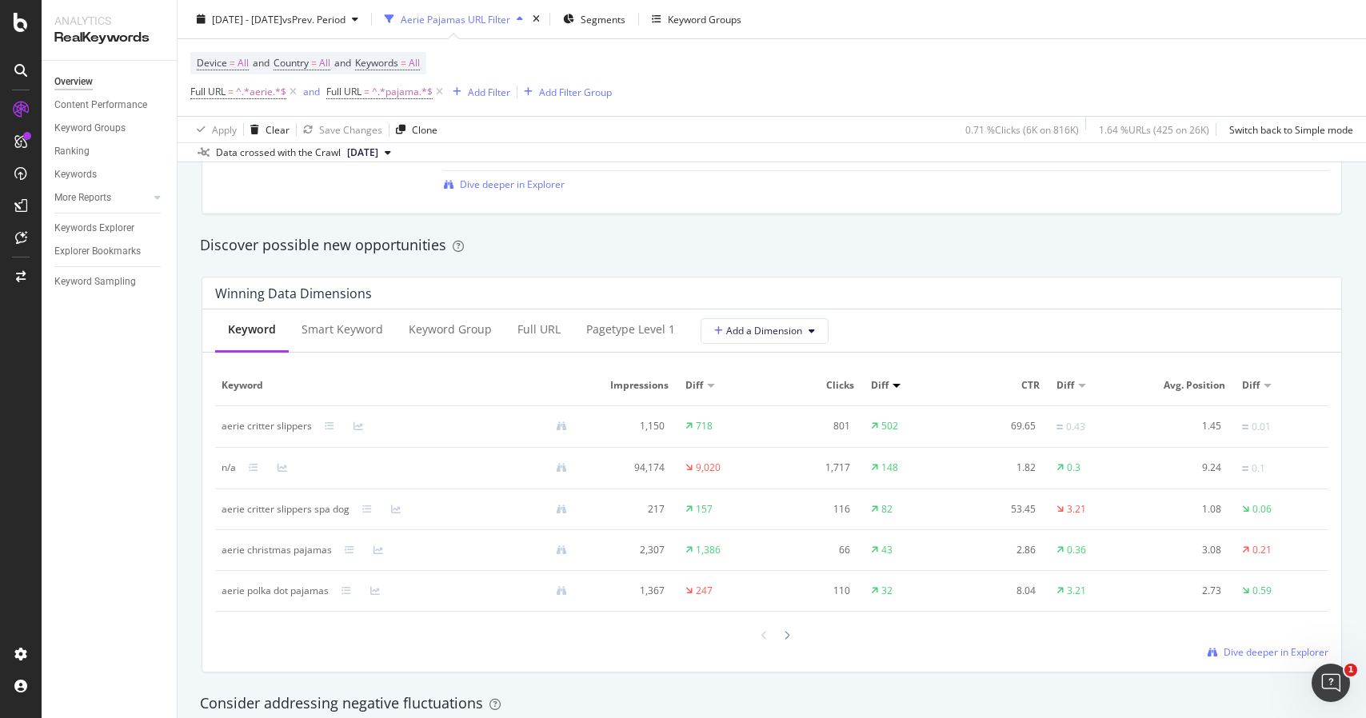
scroll to position [1345, 0]
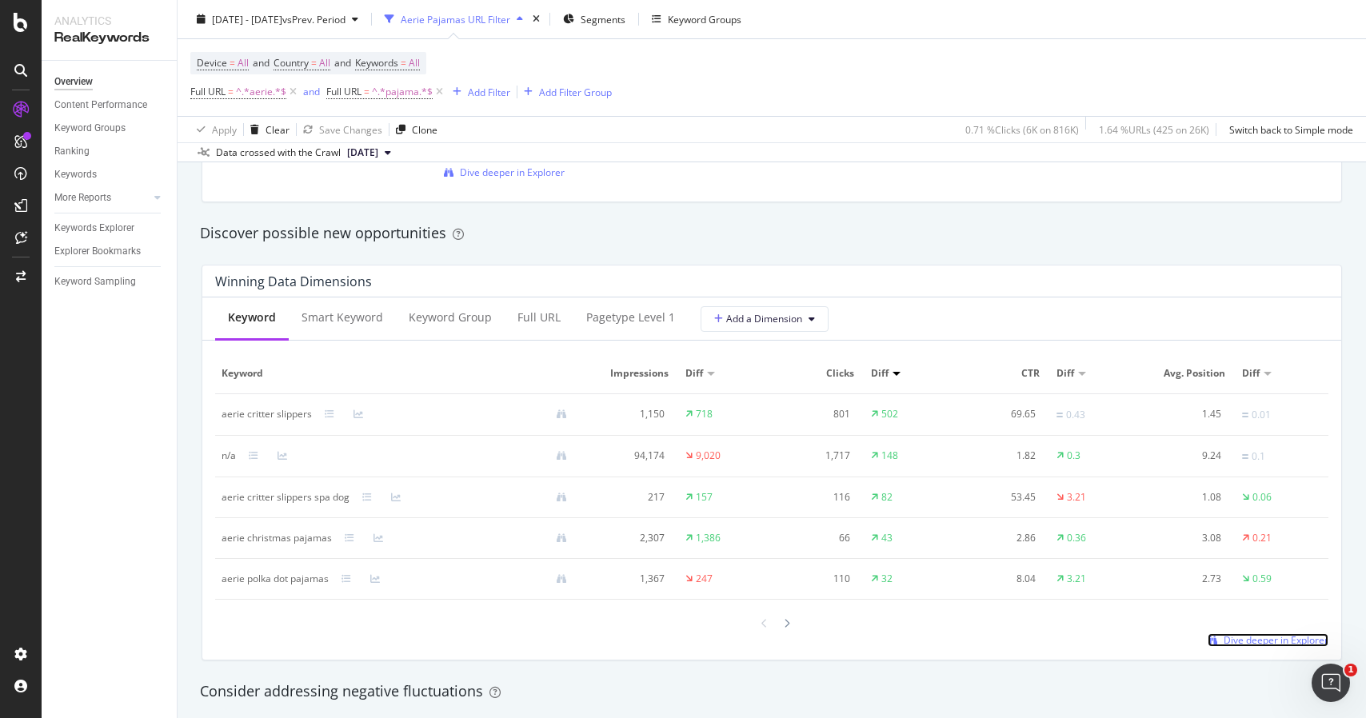
click at [1248, 647] on span "Dive deeper in Explorer" at bounding box center [1276, 641] width 105 height 14
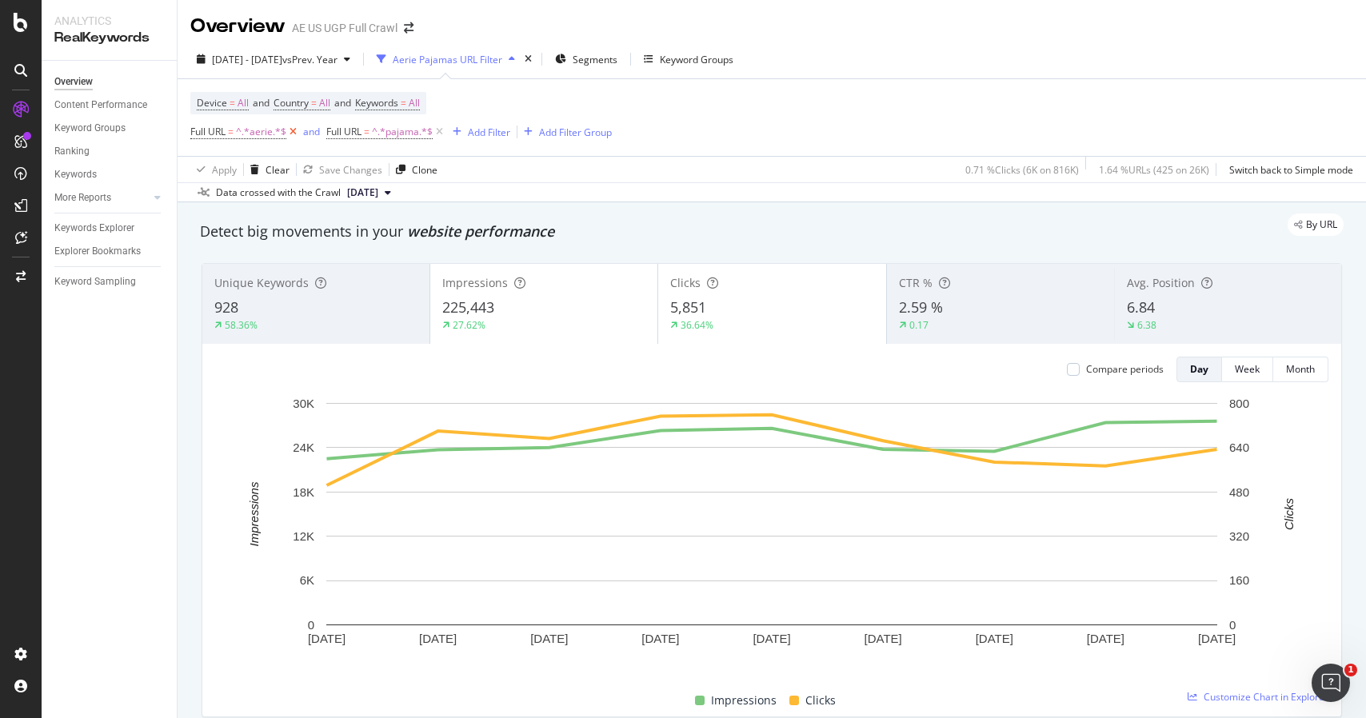
click at [290, 134] on icon at bounding box center [293, 132] width 14 height 16
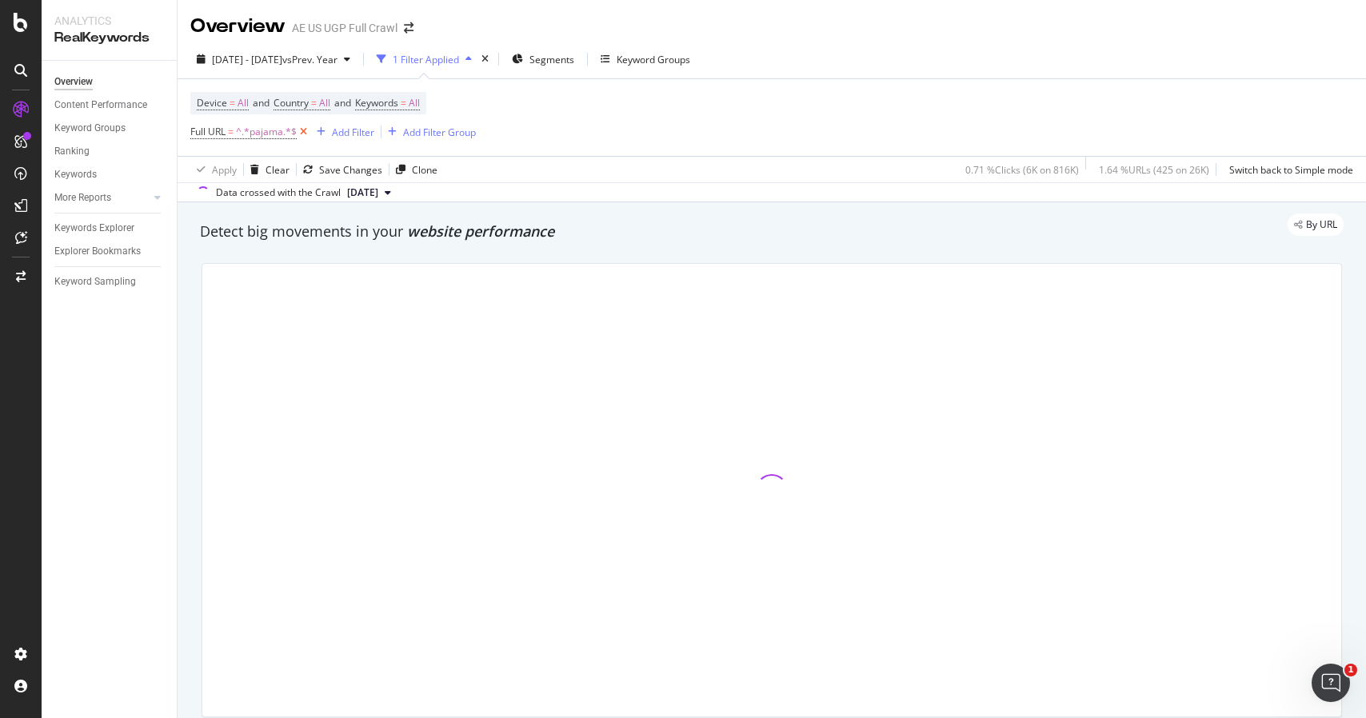
click at [290, 134] on span "^.*pajama.*$" at bounding box center [266, 132] width 61 height 22
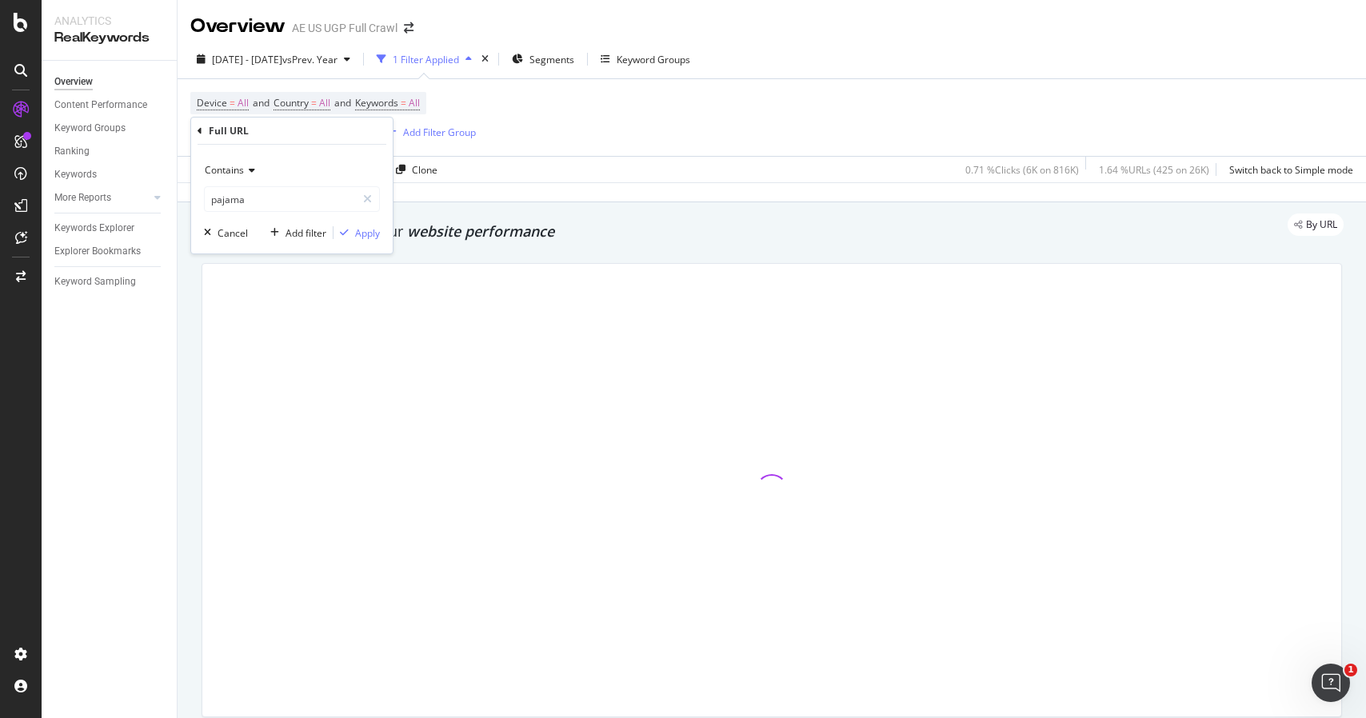
click at [643, 113] on div "Device = All and Country = All and Keywords = All Full URL = ^.*pajama.*$ Add F…" at bounding box center [771, 117] width 1163 height 77
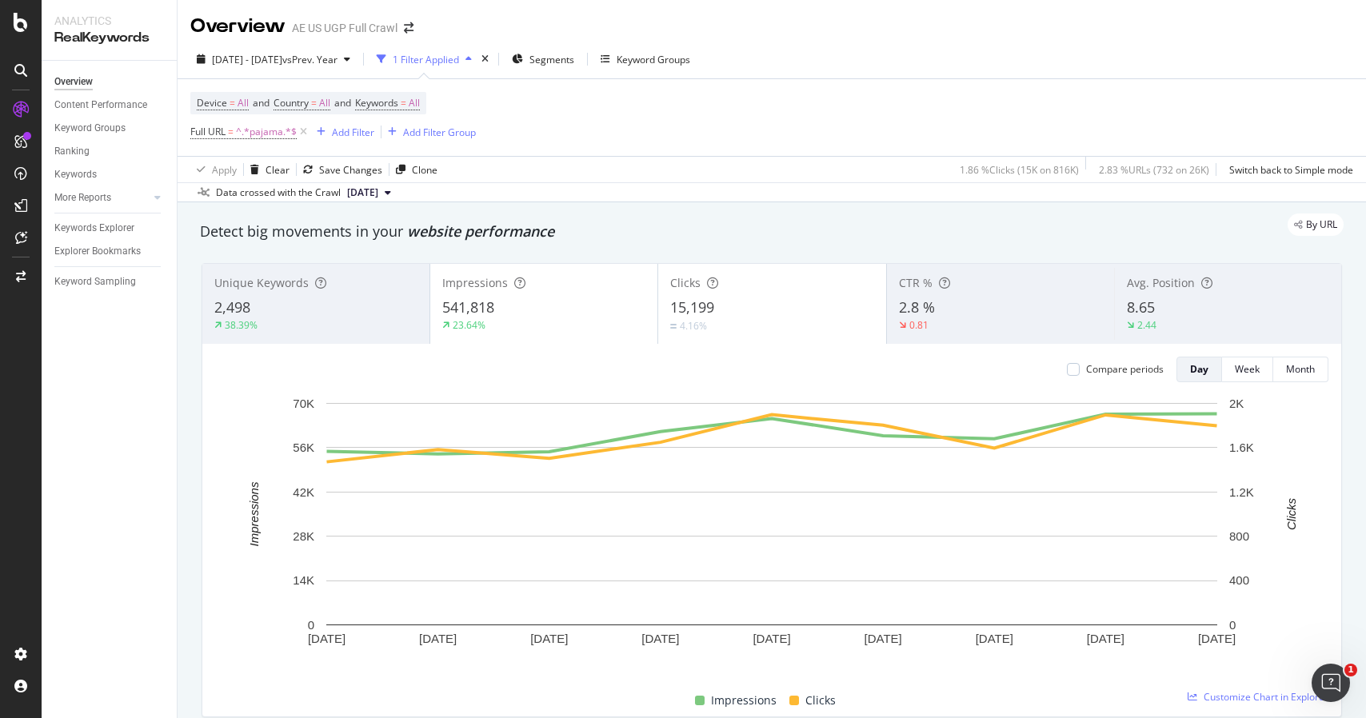
click at [556, 122] on div "Device = All and Country = All and Keywords = All Full URL = ^.*pajama.*$ Add F…" at bounding box center [771, 117] width 1163 height 77
click at [303, 134] on icon at bounding box center [304, 132] width 14 height 16
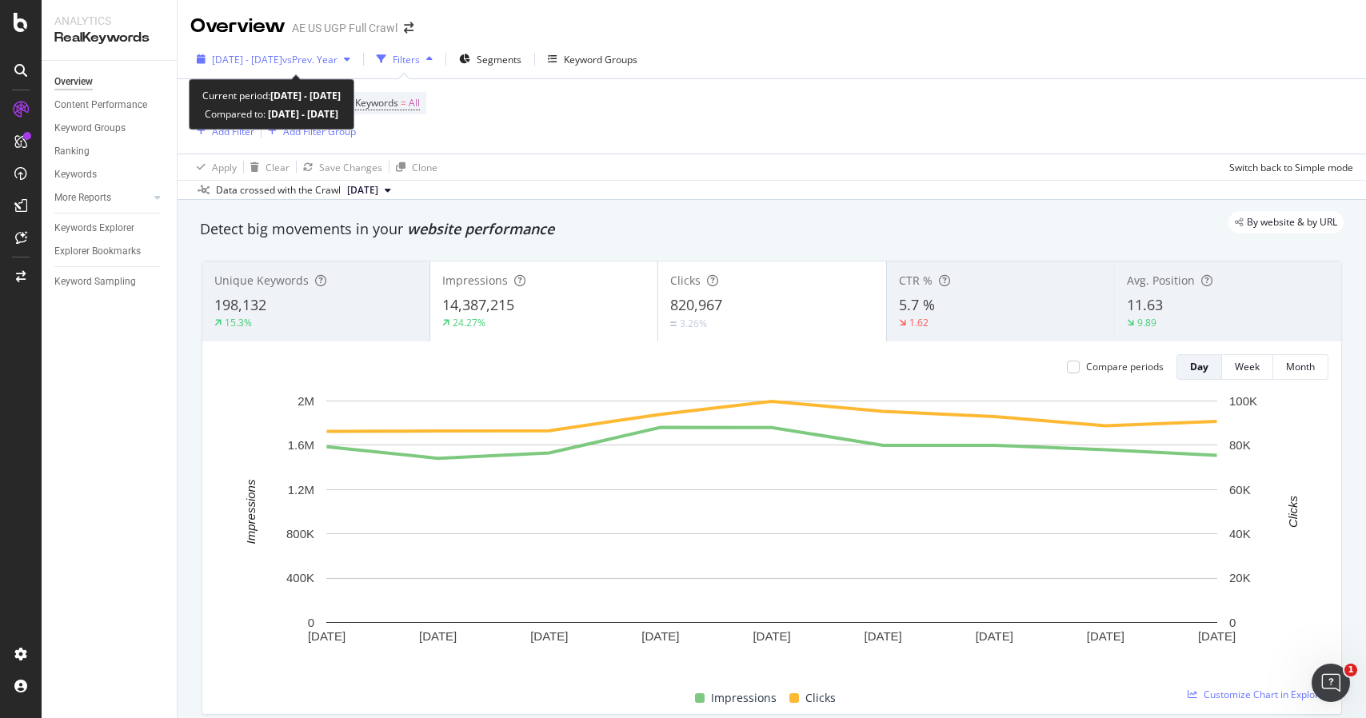
click at [338, 60] on span "vs Prev. Year" at bounding box center [309, 60] width 55 height 14
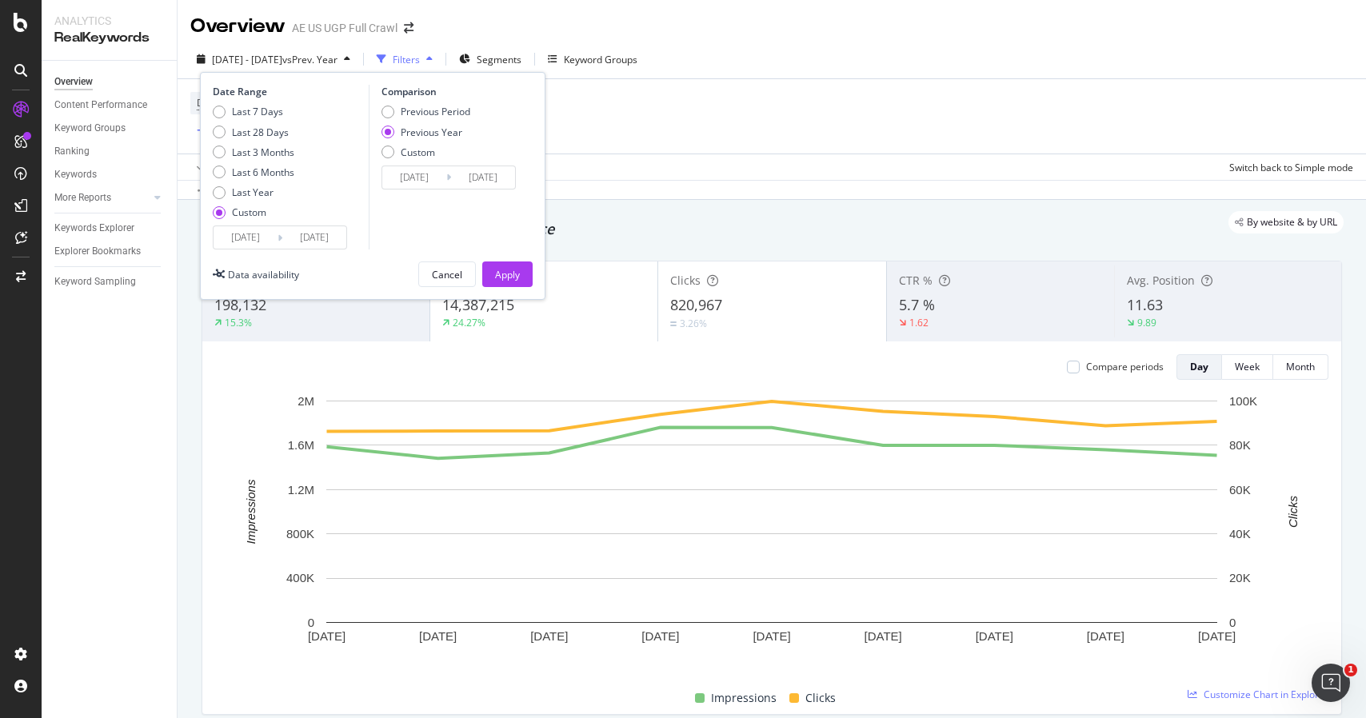
click at [261, 244] on input "2025/09/24" at bounding box center [246, 237] width 64 height 22
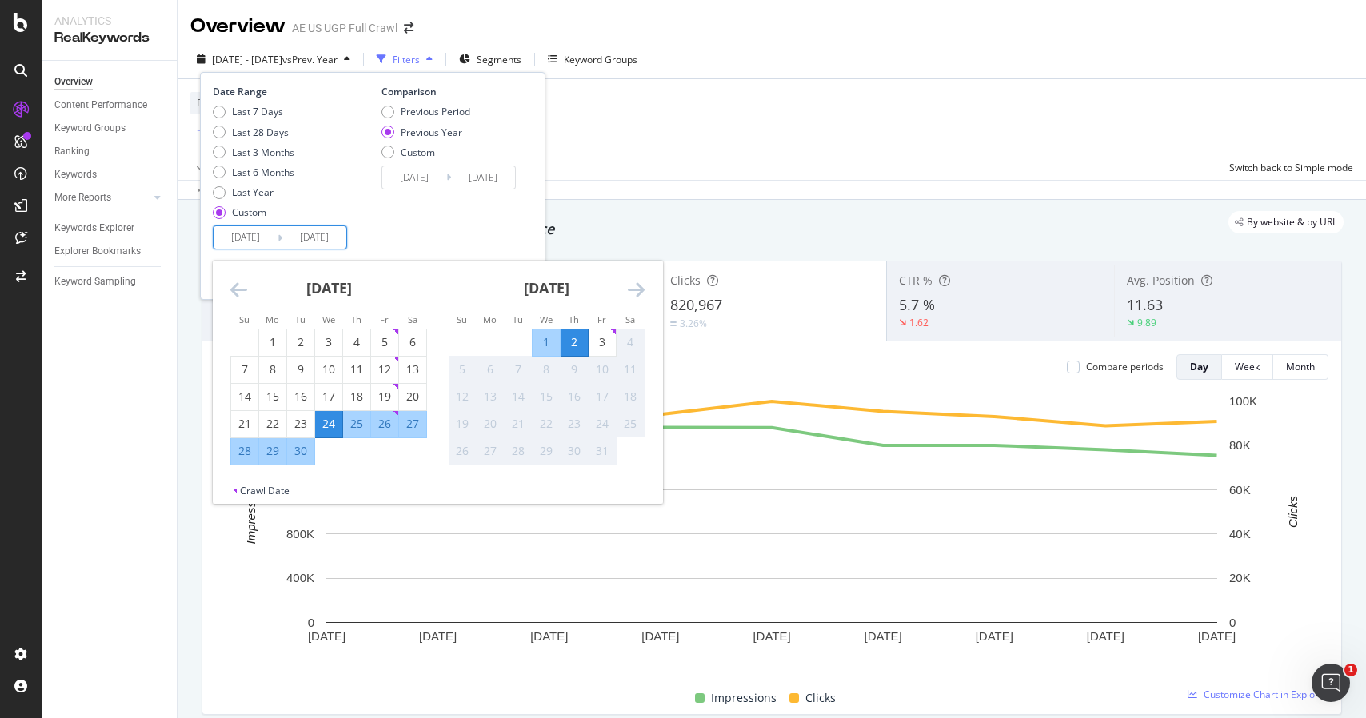
click at [237, 286] on icon "Move backward to switch to the previous month." at bounding box center [238, 289] width 17 height 19
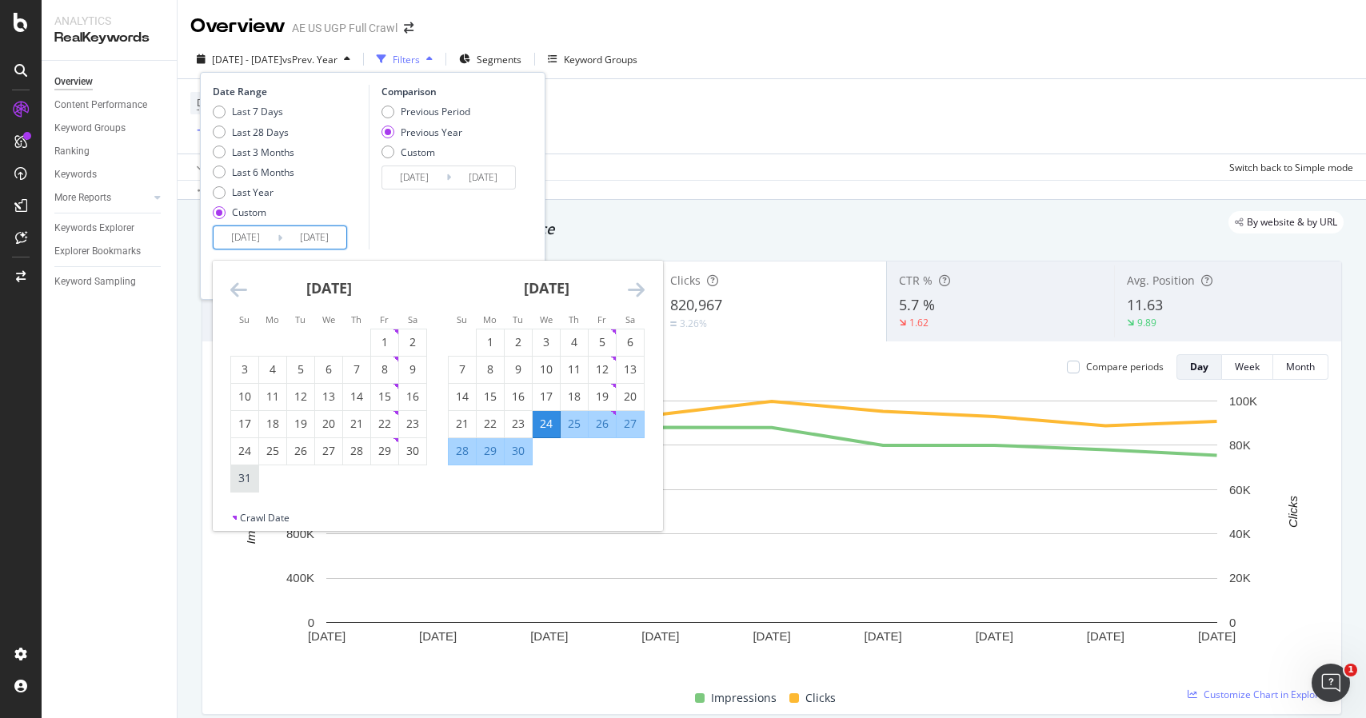
click at [241, 478] on div "31" at bounding box center [244, 478] width 27 height 16
type input "2025/08/31"
type input "2024/09/01"
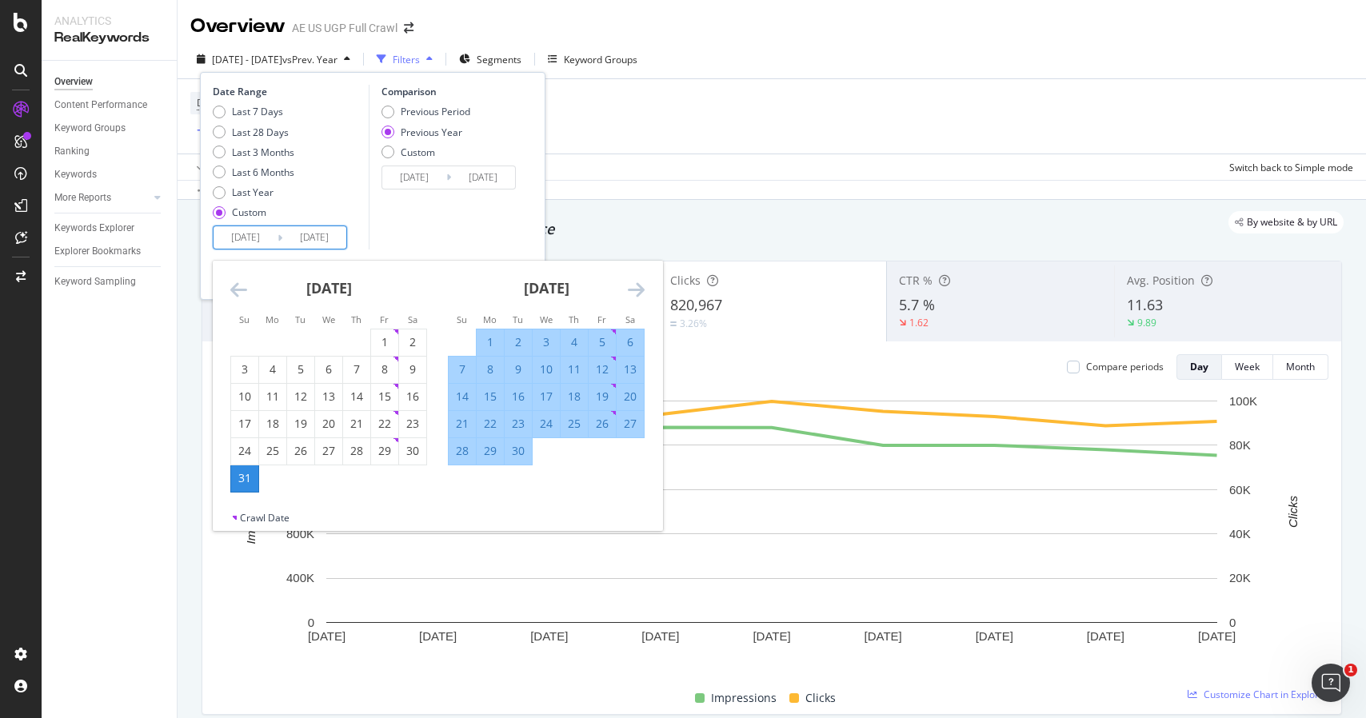
click at [642, 294] on icon "Move forward to switch to the next month." at bounding box center [636, 289] width 17 height 19
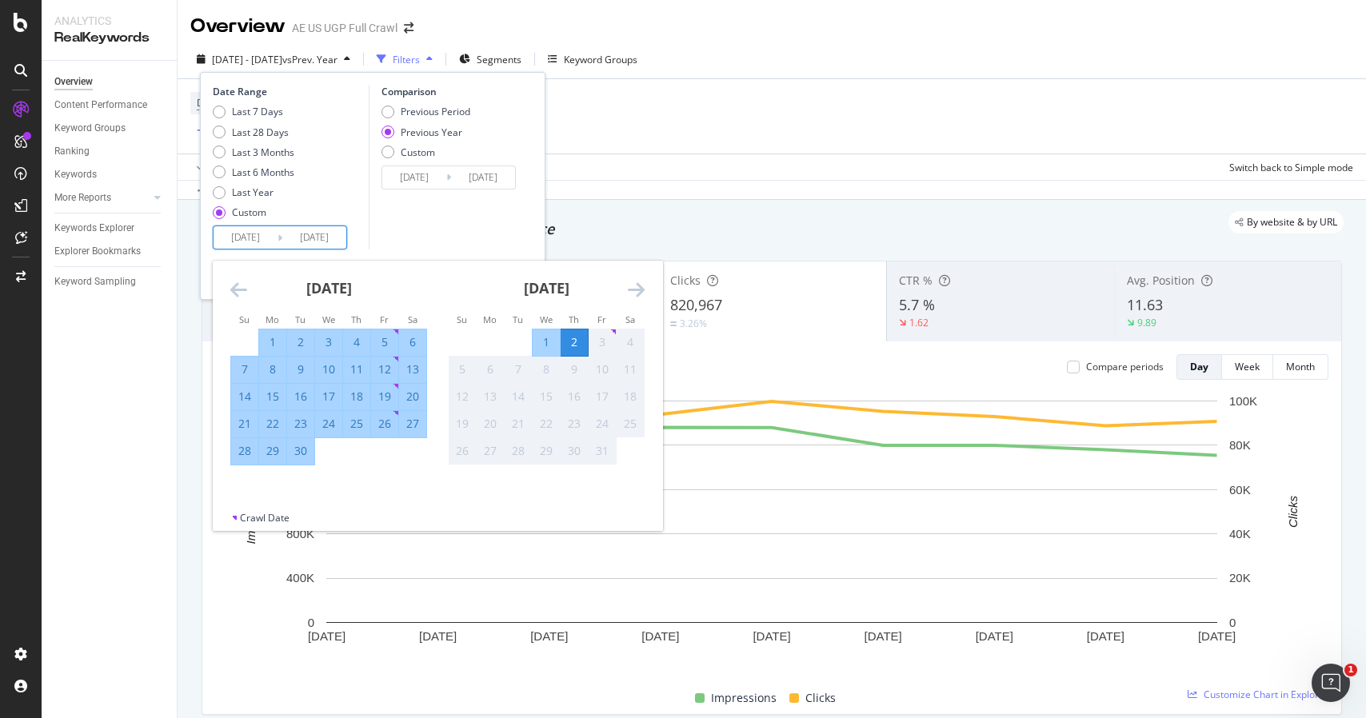
click at [572, 341] on div "2" at bounding box center [574, 342] width 27 height 16
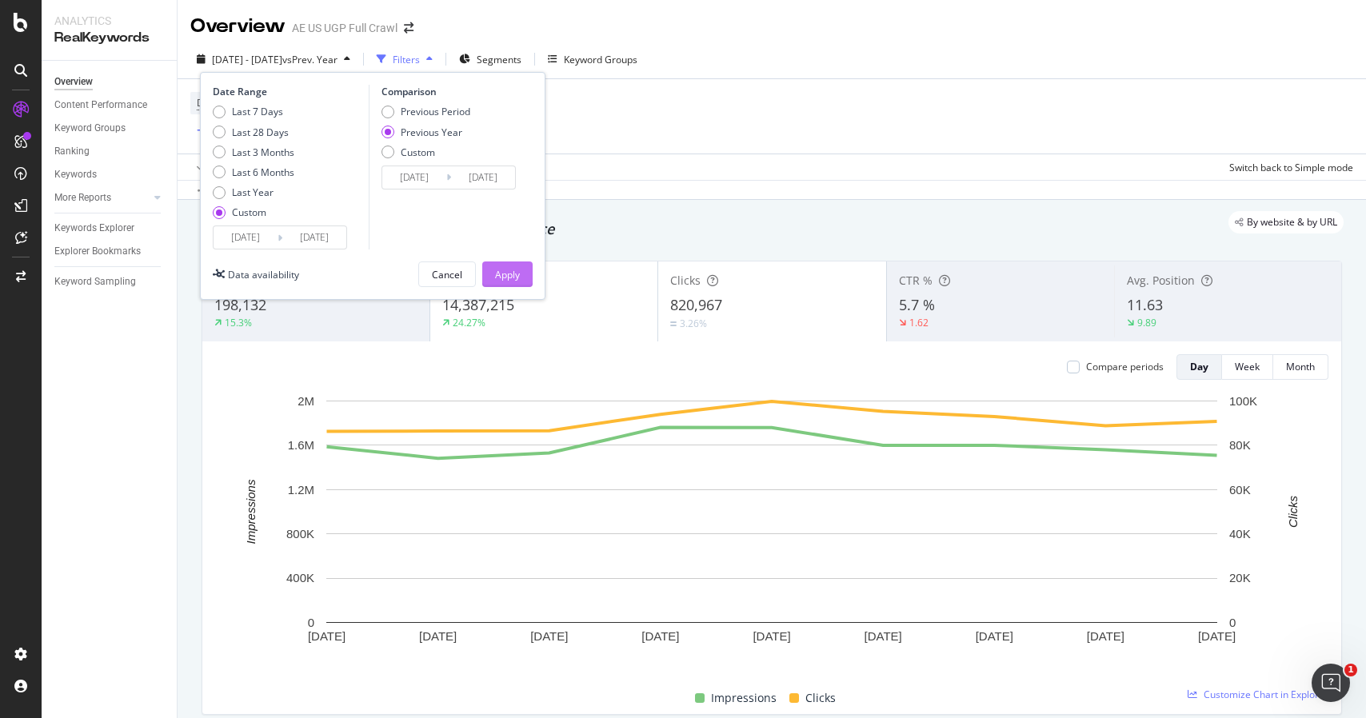
click at [508, 272] on div "Apply" at bounding box center [507, 275] width 25 height 14
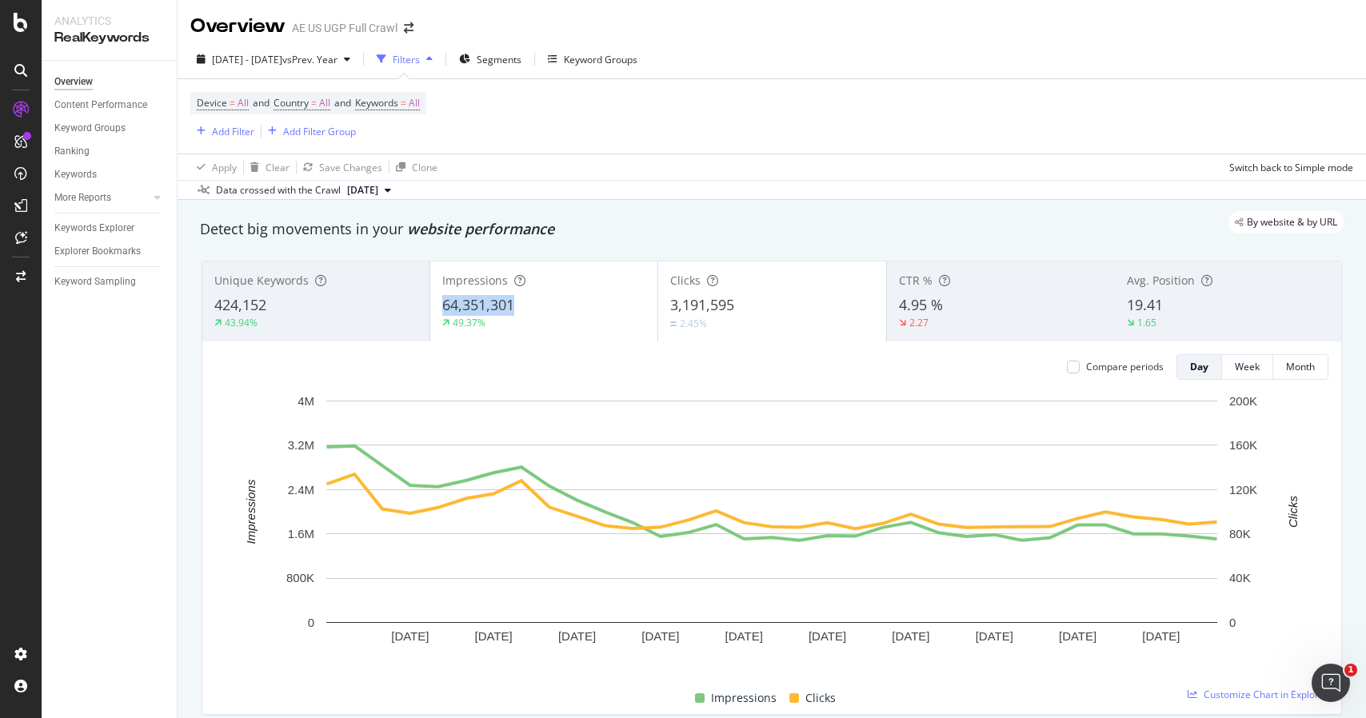
drag, startPoint x: 514, startPoint y: 306, endPoint x: 437, endPoint y: 304, distance: 76.8
click at [437, 304] on div "Impressions 64,351,301 49.37%" at bounding box center [543, 302] width 227 height 72
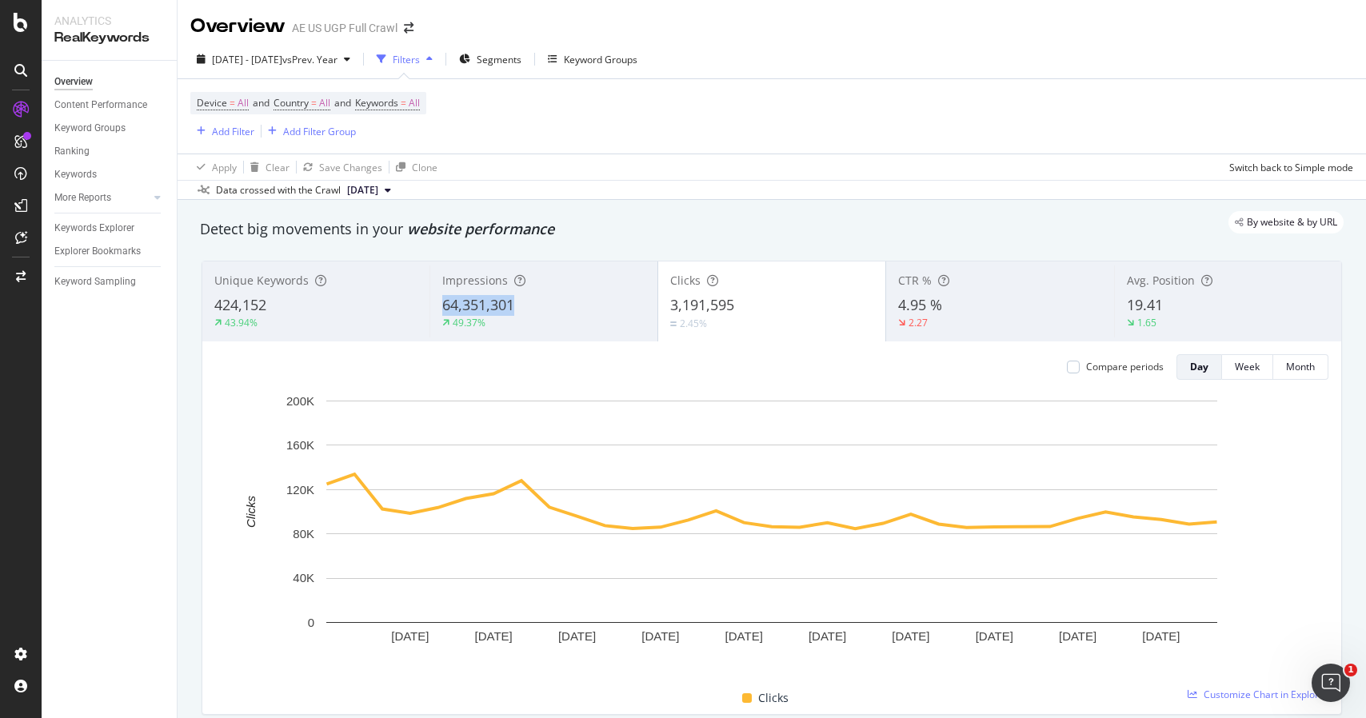
drag, startPoint x: 530, startPoint y: 302, endPoint x: 446, endPoint y: 305, distance: 84.8
click at [446, 305] on div "64,351,301" at bounding box center [543, 305] width 202 height 21
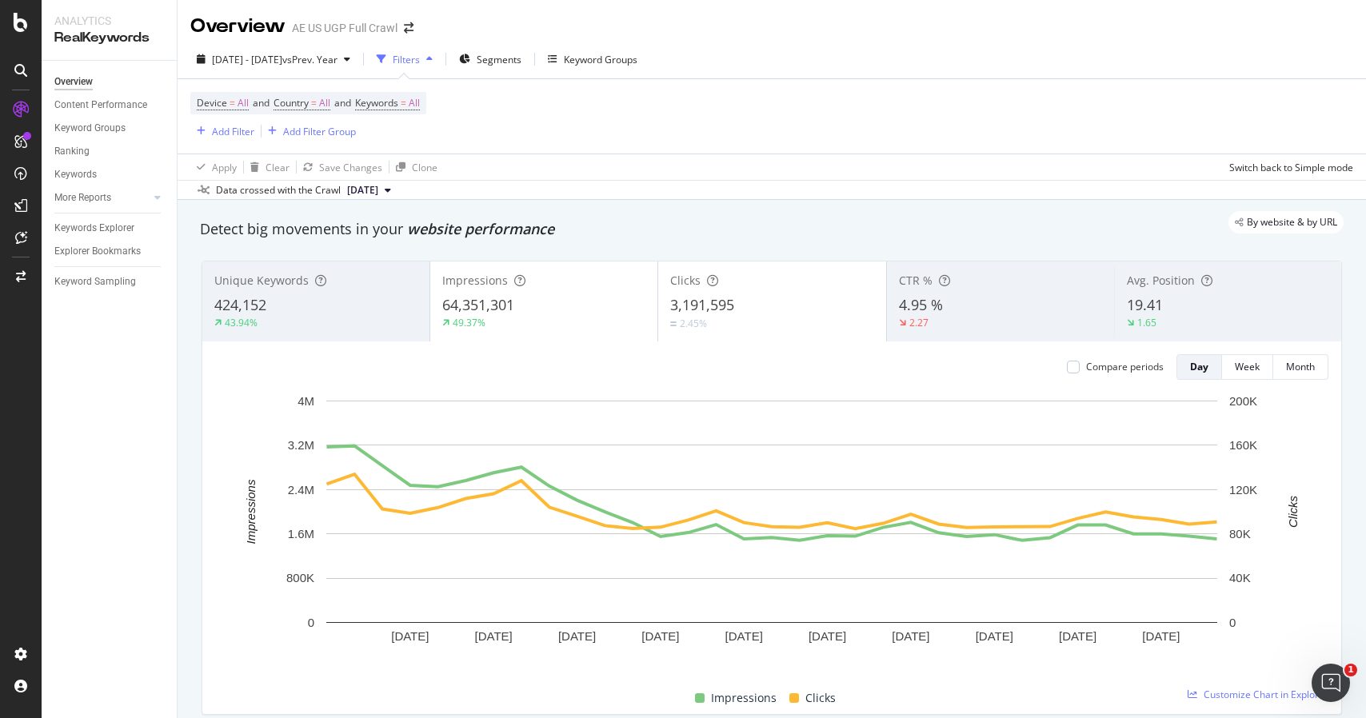
copy span "64,351,301"
click at [607, 62] on div "Keyword Groups" at bounding box center [601, 60] width 74 height 14
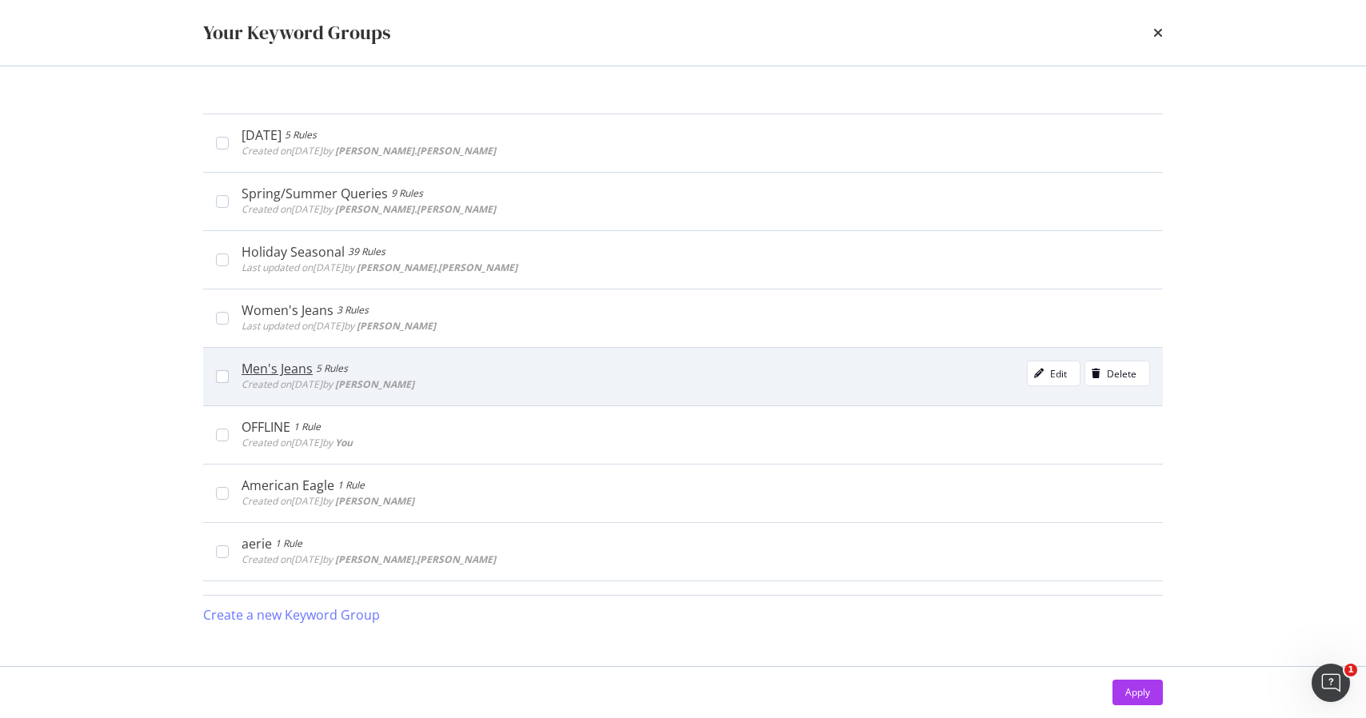
scroll to position [110, 0]
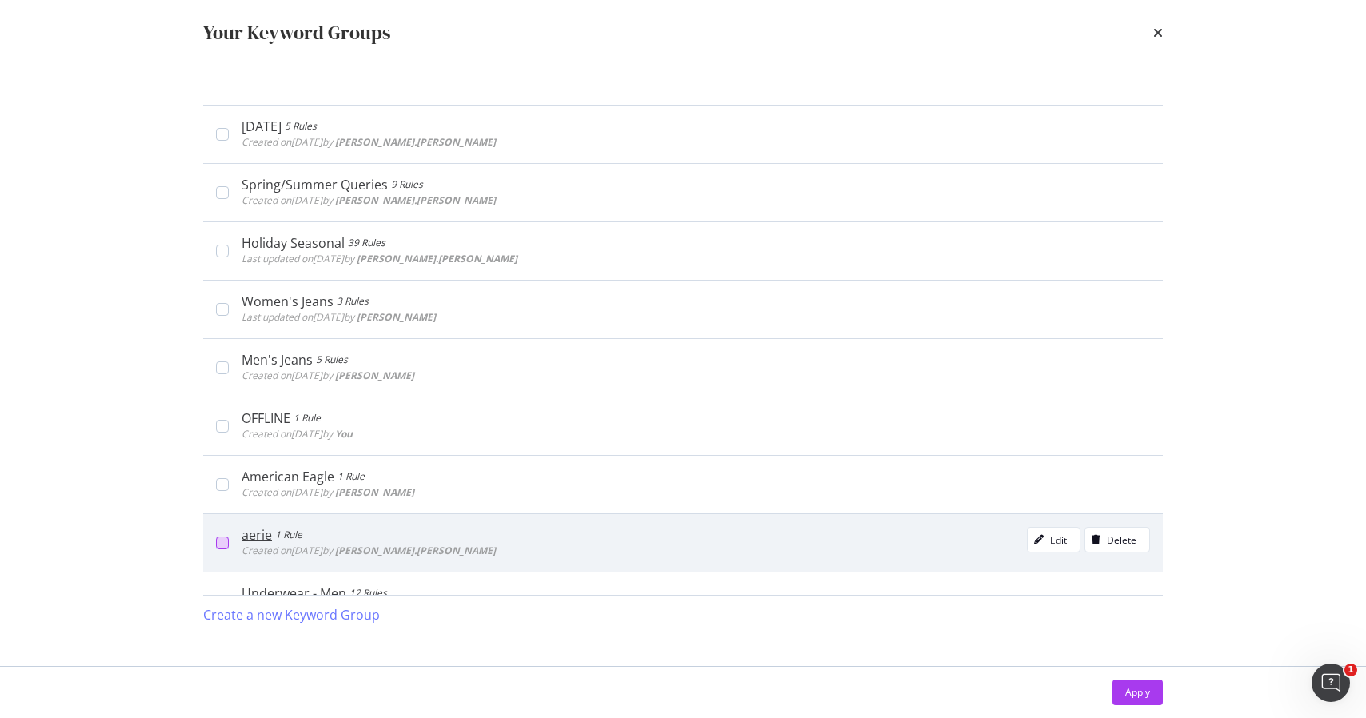
click at [220, 547] on div "modal" at bounding box center [222, 543] width 13 height 13
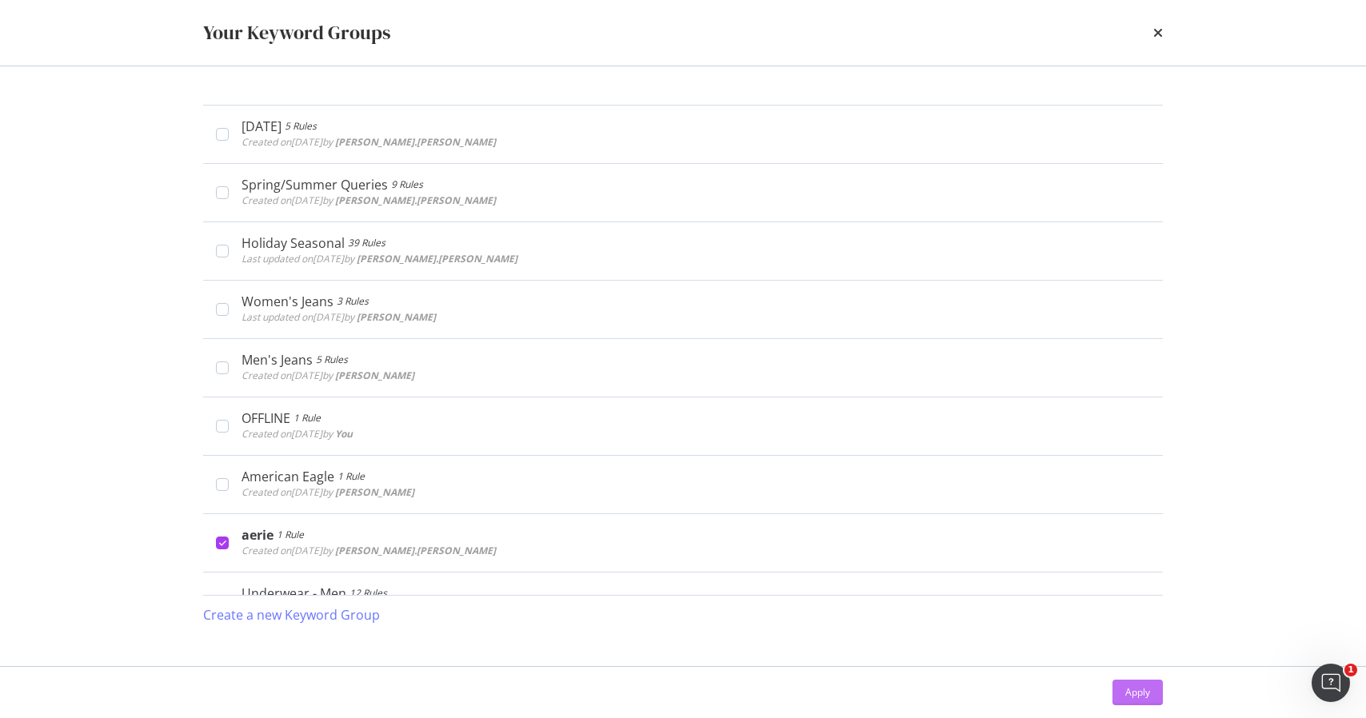
click at [1137, 695] on div "Apply" at bounding box center [1137, 693] width 25 height 14
